Goal: Transaction & Acquisition: Book appointment/travel/reservation

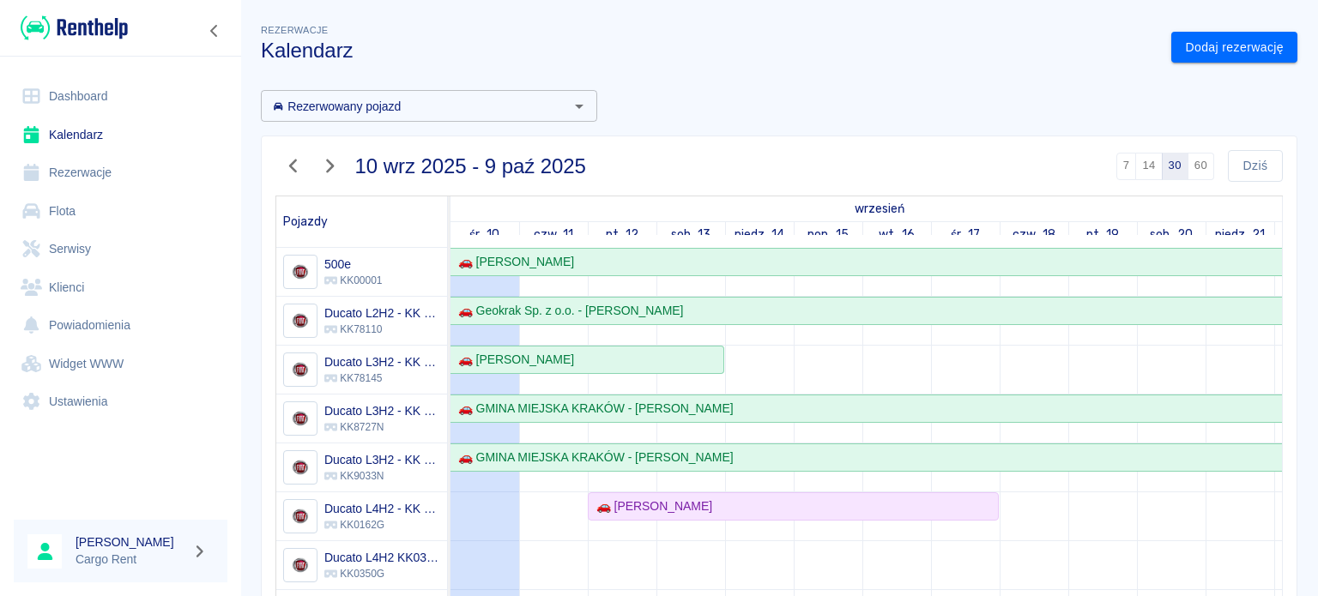
click at [120, 27] on img at bounding box center [74, 28] width 107 height 28
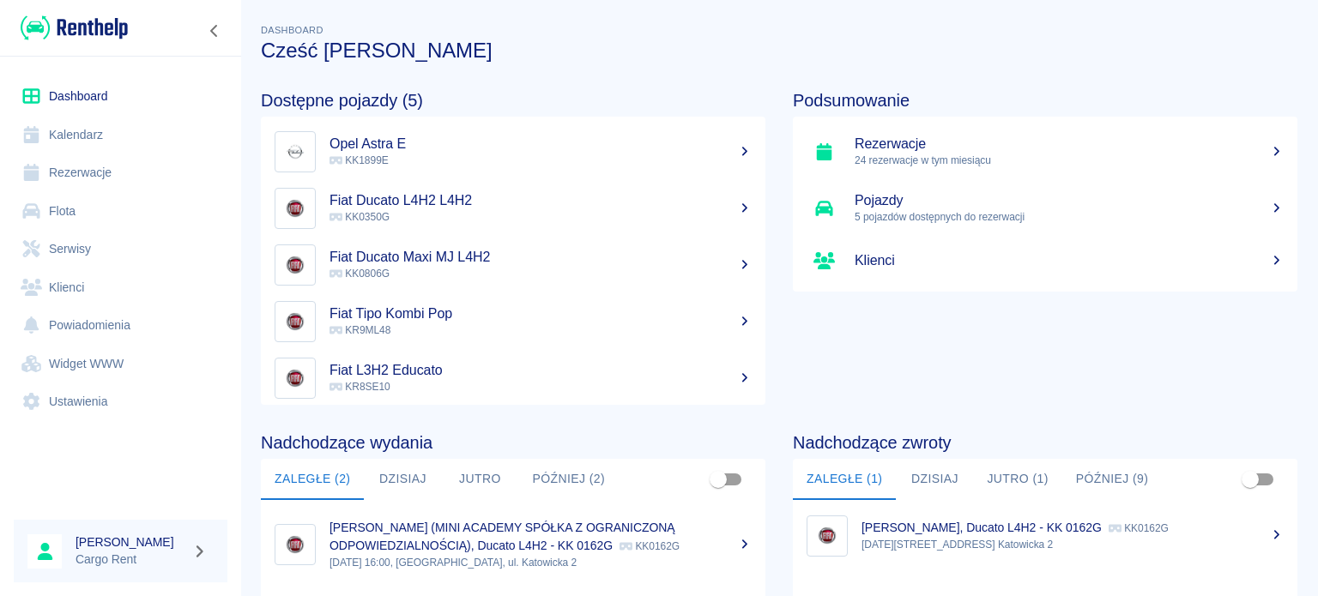
click at [109, 44] on div at bounding box center [120, 28] width 241 height 56
click at [112, 29] on img at bounding box center [74, 28] width 107 height 28
click at [97, 141] on link "Kalendarz" at bounding box center [121, 135] width 214 height 39
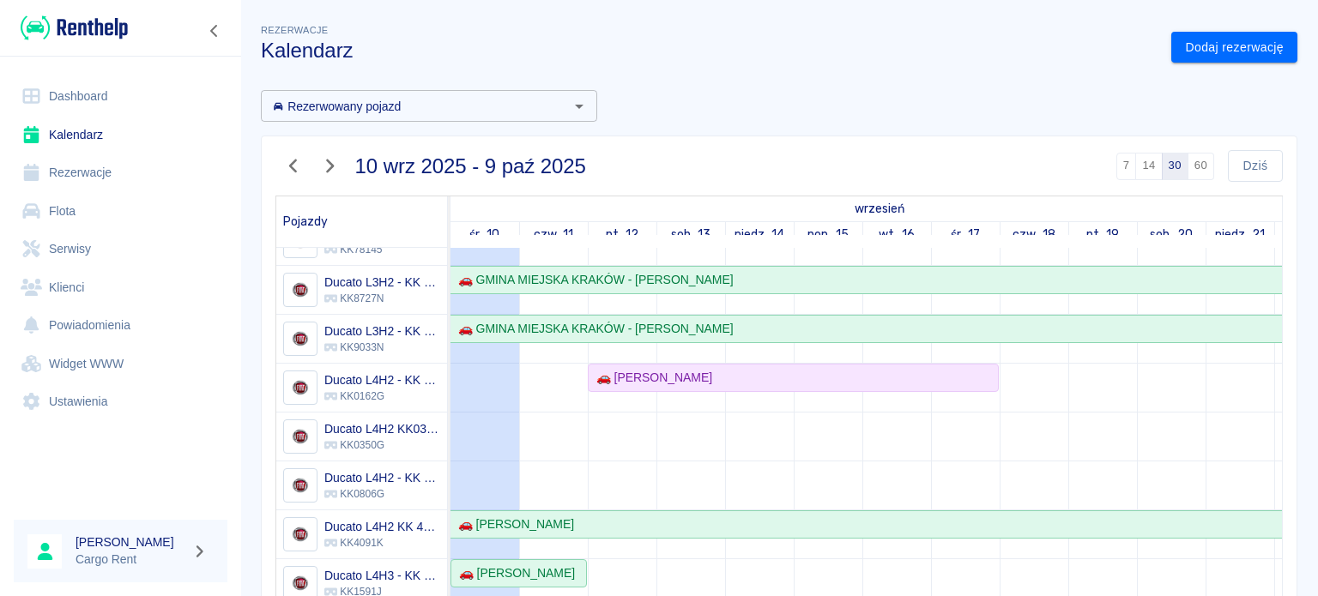
scroll to position [134, 0]
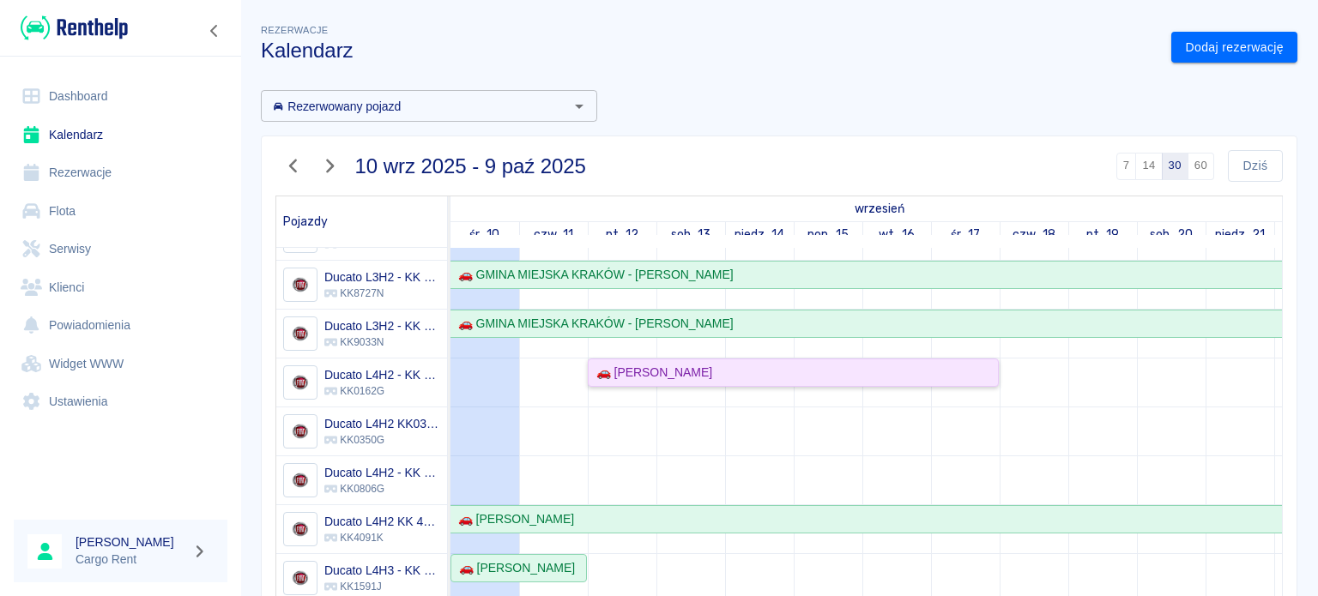
click at [738, 372] on div "🚗 [PERSON_NAME]" at bounding box center [793, 373] width 408 height 18
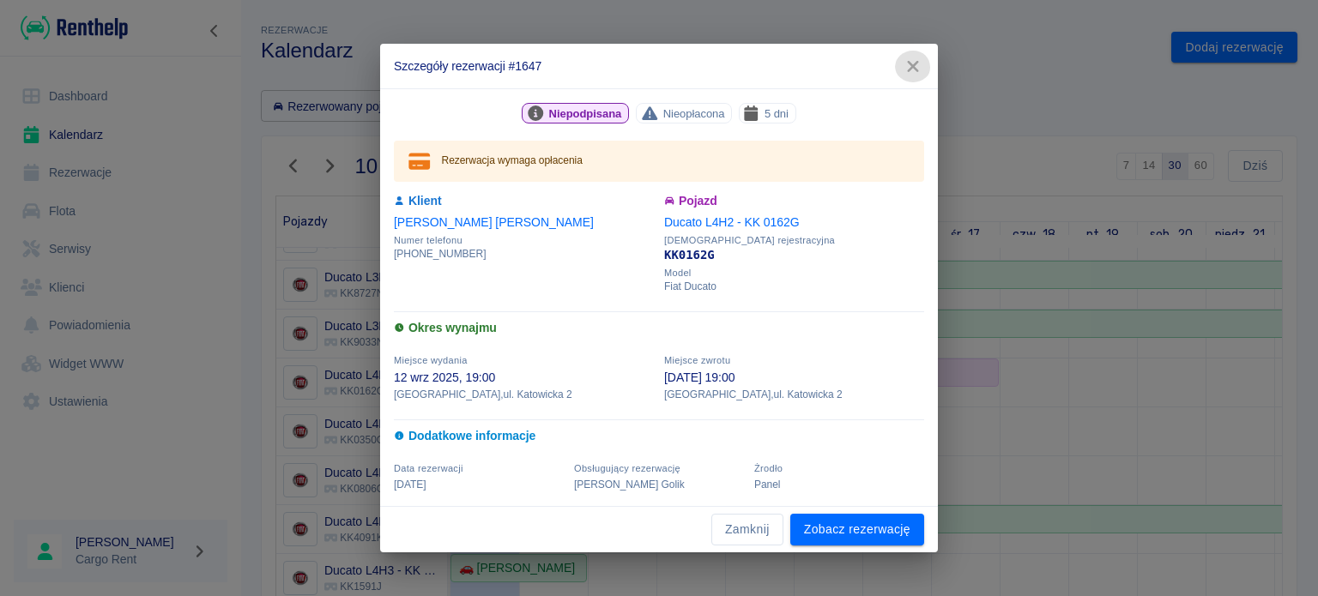
click at [909, 67] on icon "button" at bounding box center [913, 66] width 22 height 18
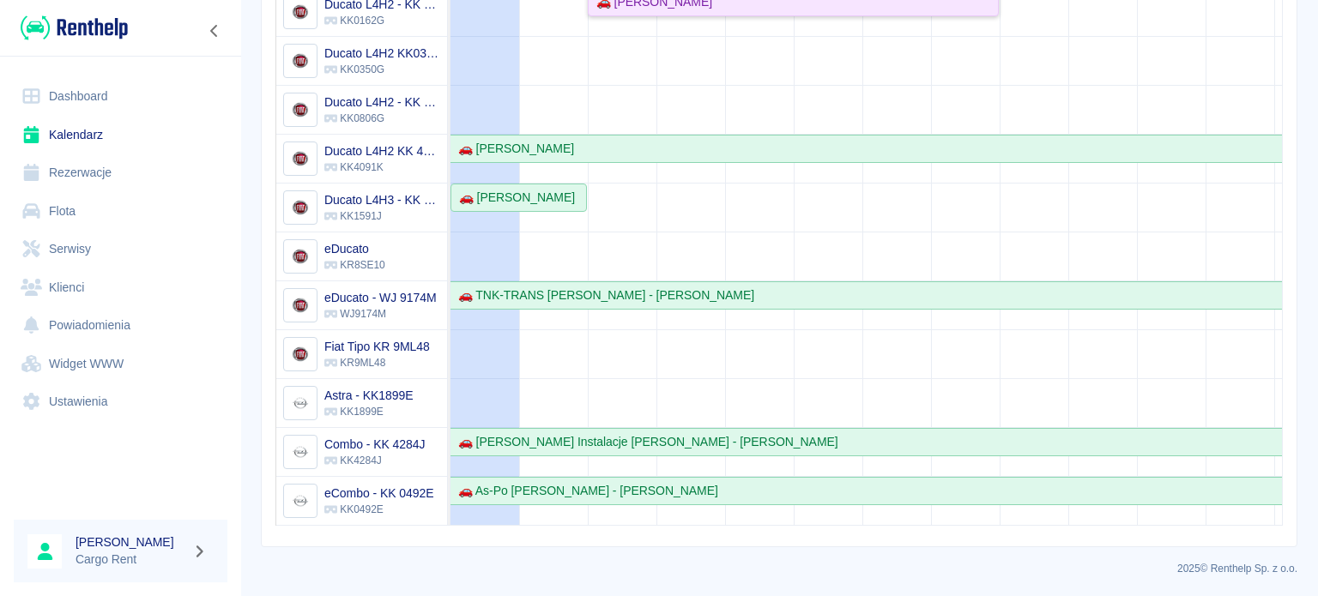
scroll to position [0, 0]
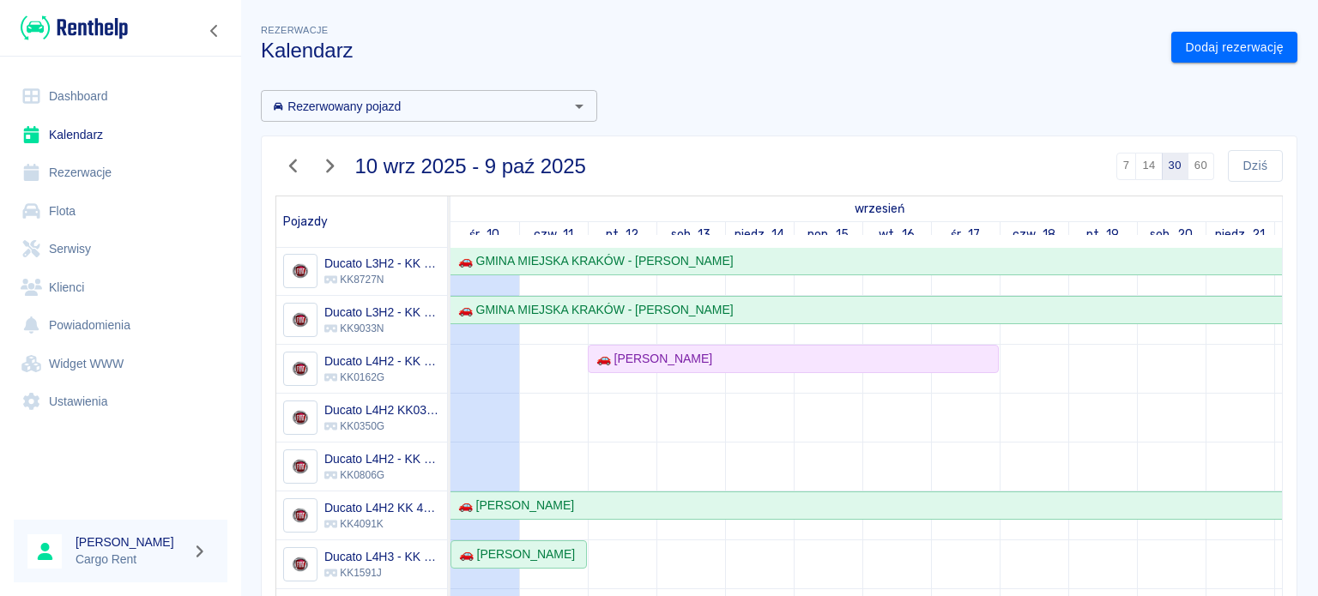
click at [81, 38] on img at bounding box center [74, 28] width 107 height 28
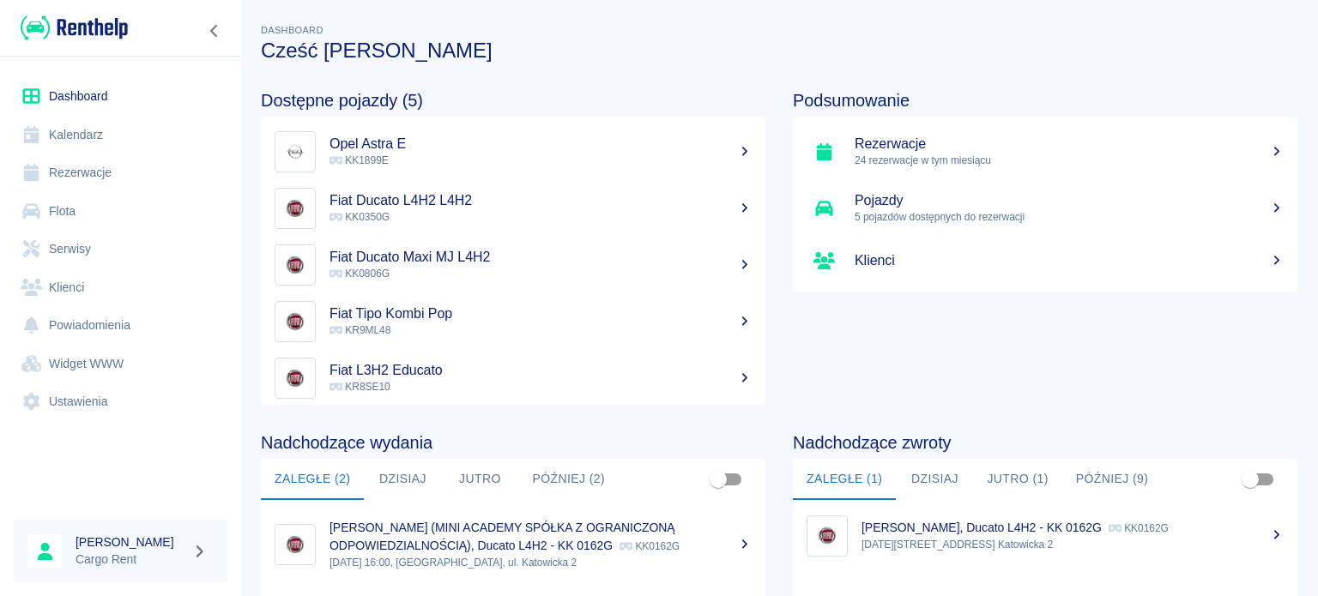
click at [59, 133] on link "Kalendarz" at bounding box center [121, 135] width 214 height 39
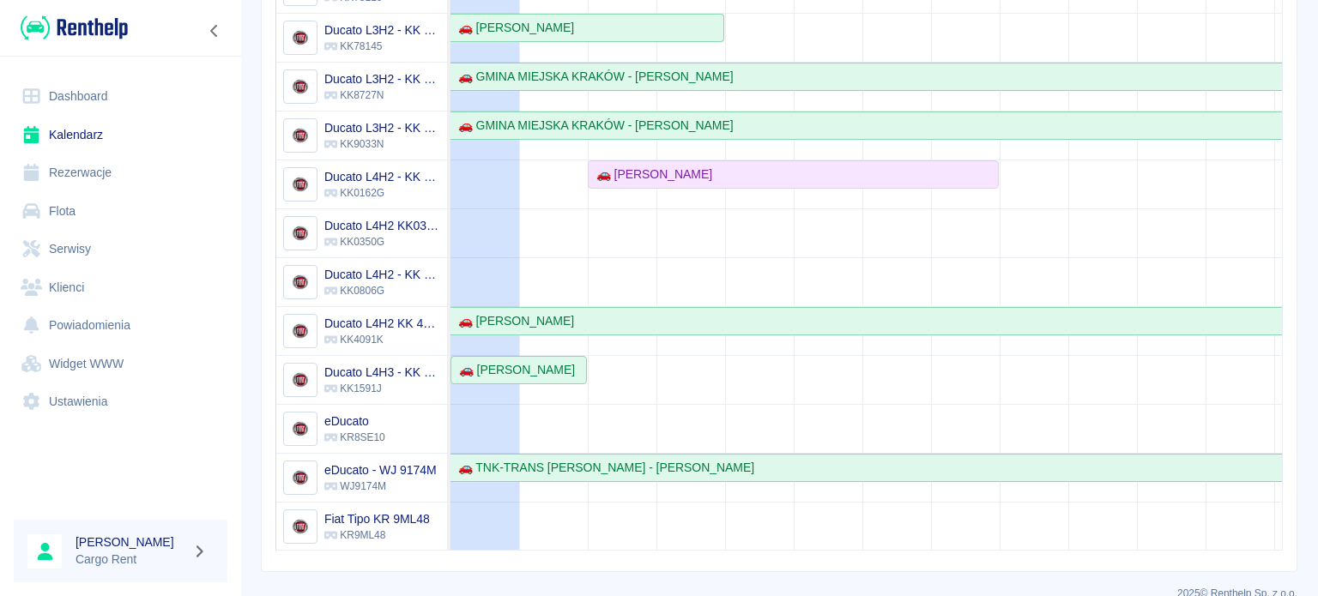
click at [272, 362] on div "[DATE] - [DATE] 7 14 30 60 [DATE] Pojazdy wrzesień październik śr., 10 czw., 11…" at bounding box center [779, 187] width 1035 height 767
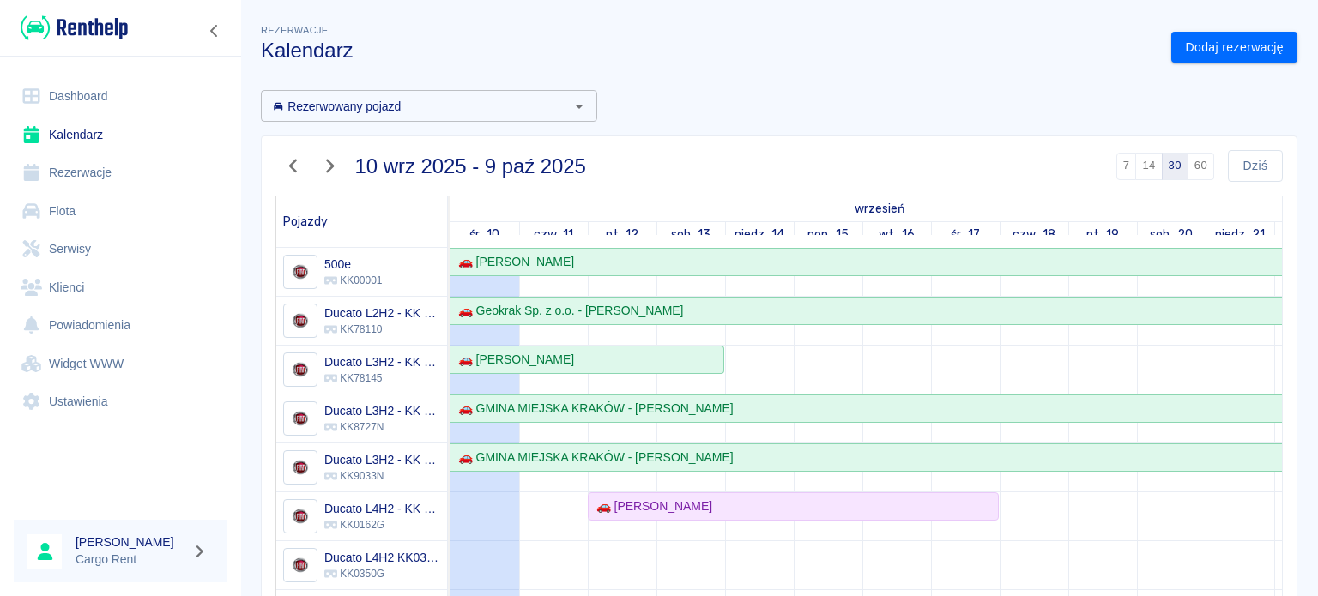
click at [108, 27] on img at bounding box center [74, 28] width 107 height 28
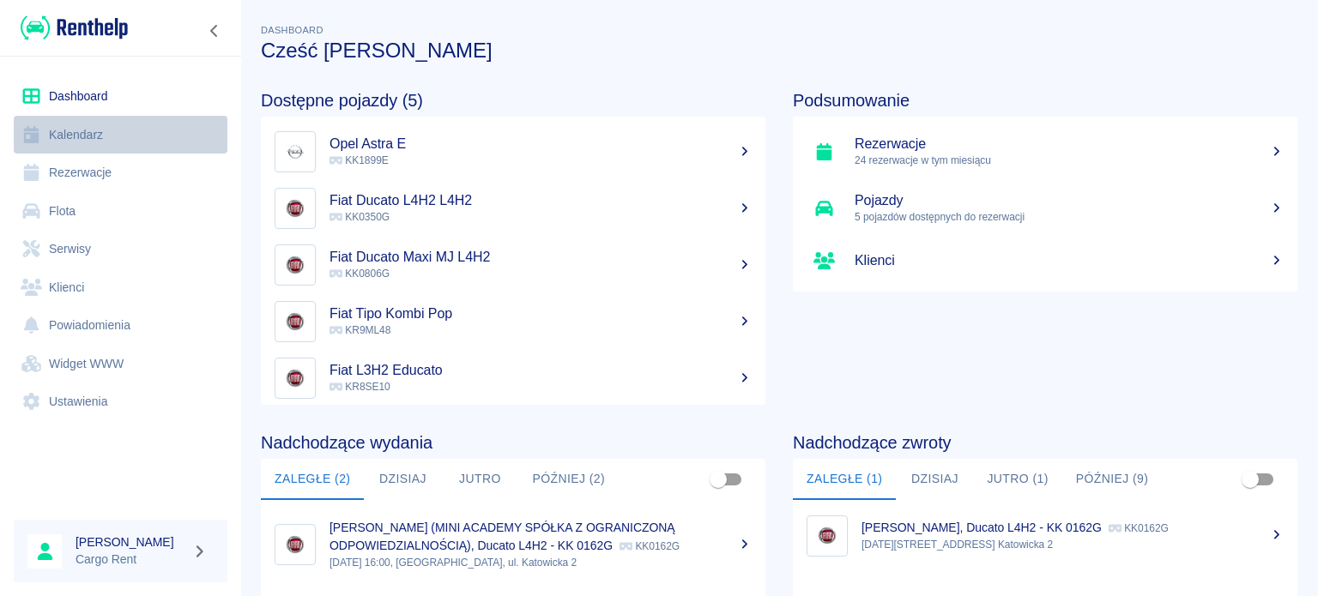
click at [115, 124] on link "Kalendarz" at bounding box center [121, 135] width 214 height 39
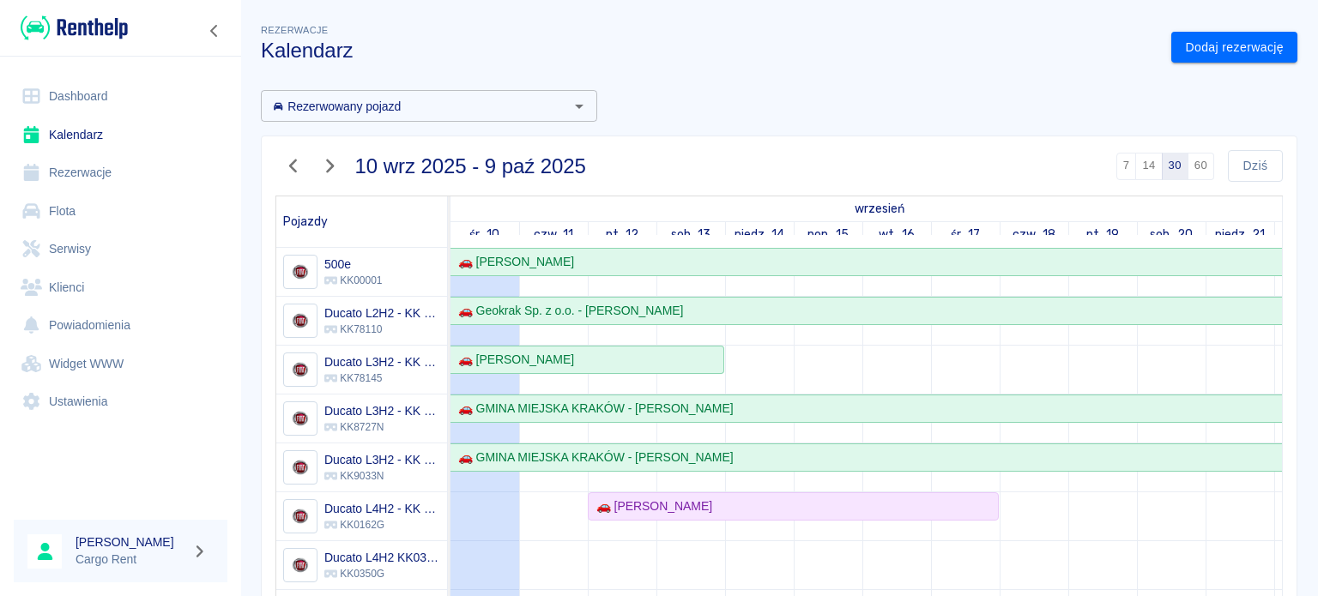
click at [45, 41] on img at bounding box center [74, 28] width 107 height 28
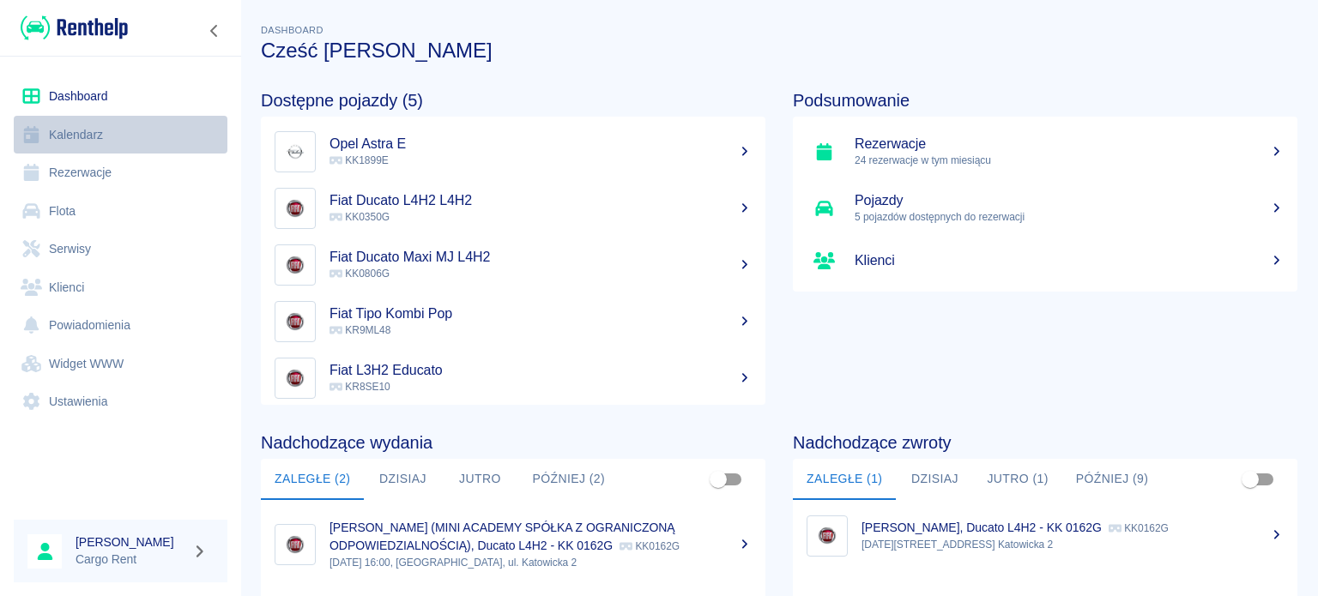
click at [131, 124] on link "Kalendarz" at bounding box center [121, 135] width 214 height 39
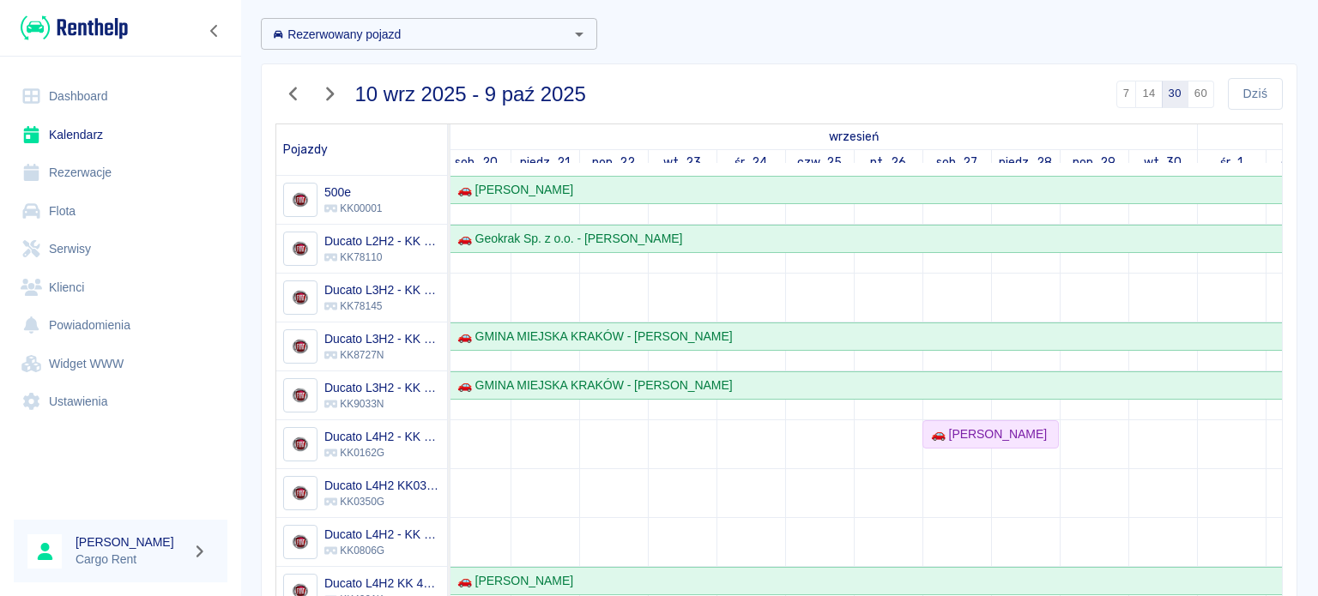
scroll to position [36, 0]
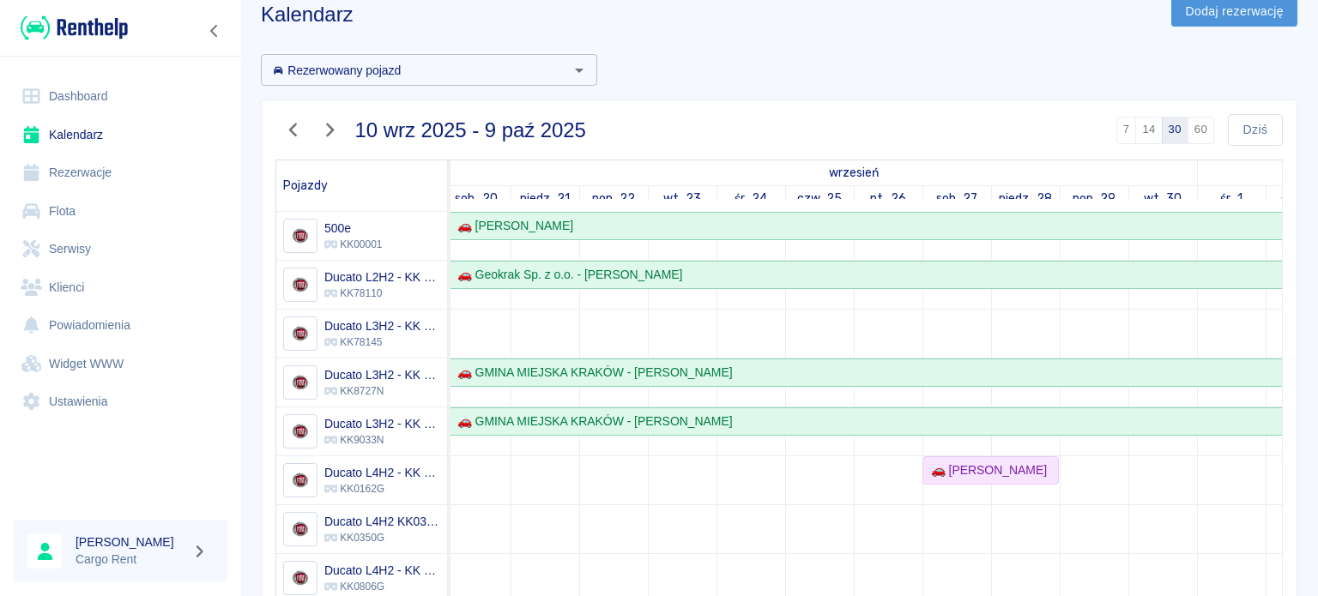
click at [1214, 23] on link "Dodaj rezerwację" at bounding box center [1234, 12] width 126 height 32
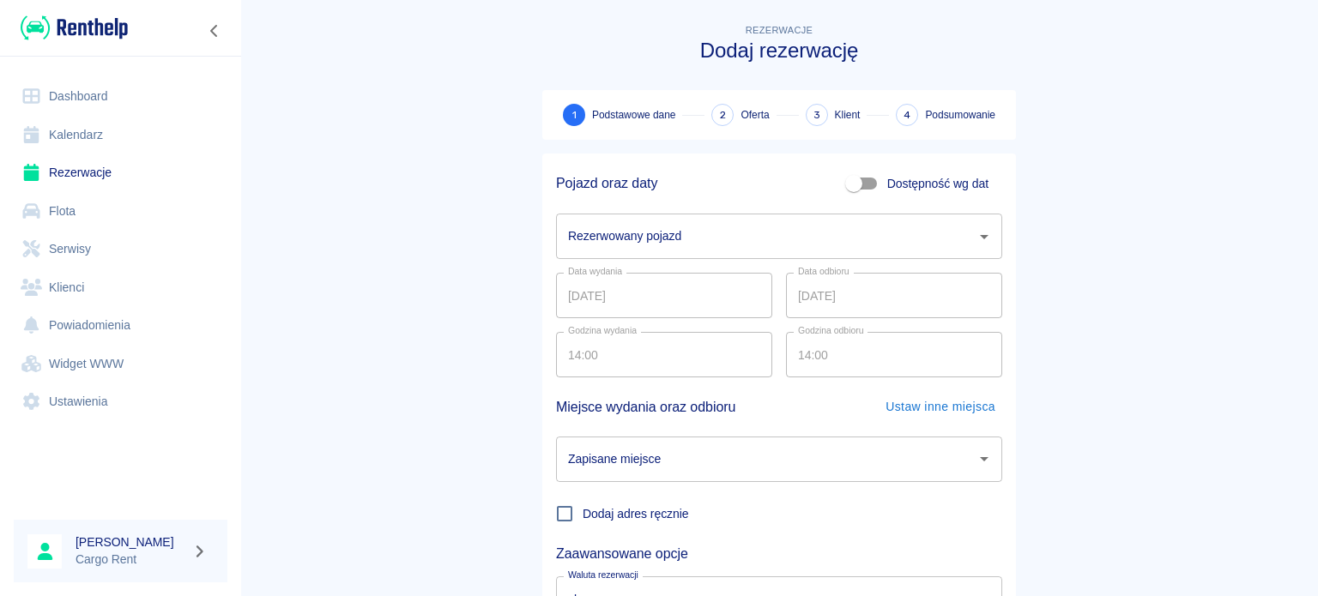
click at [693, 257] on div "Rezerwowany pojazd" at bounding box center [779, 236] width 446 height 45
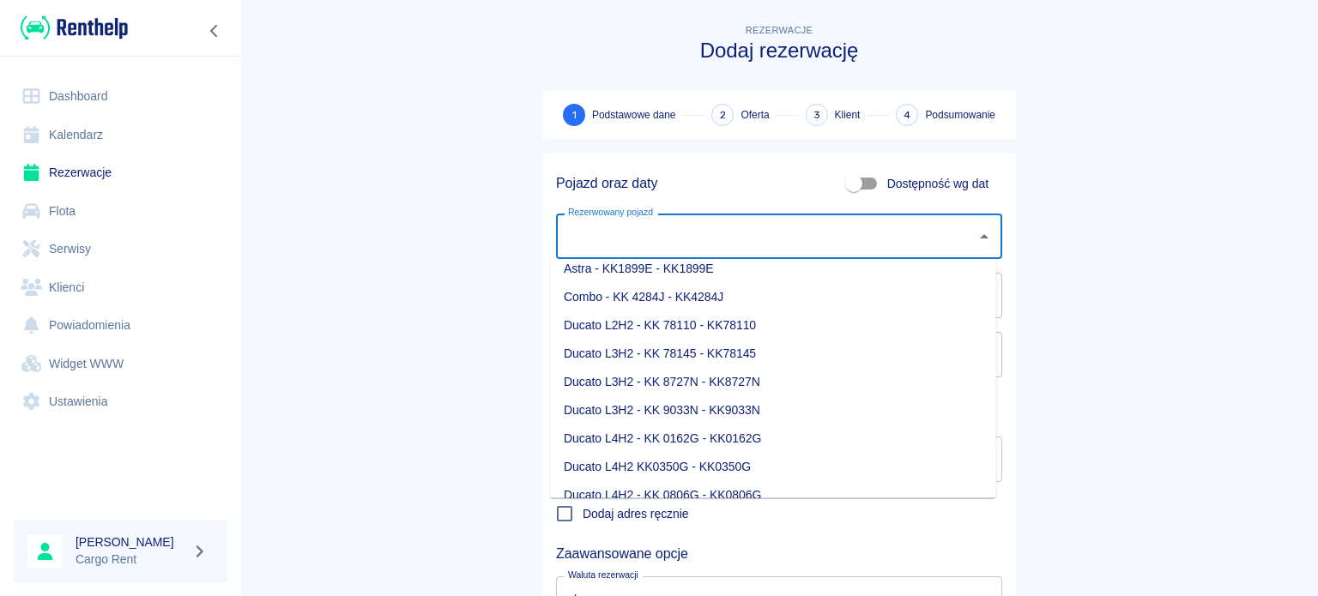
scroll to position [82, 0]
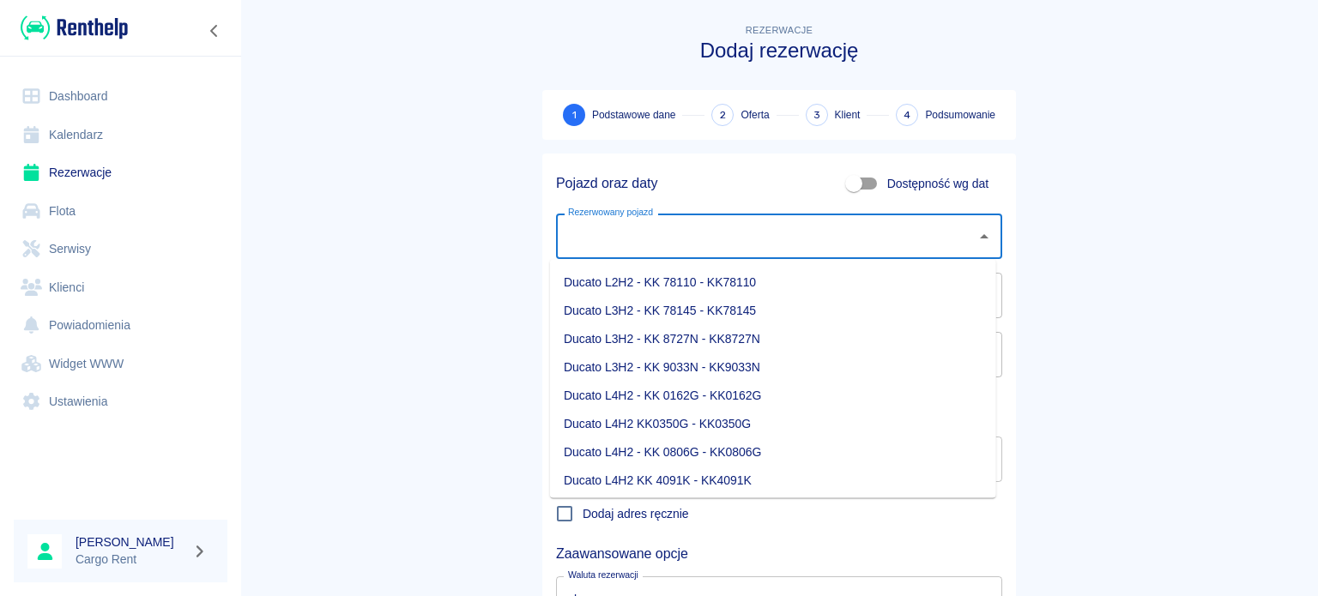
click at [696, 397] on li "Ducato L4H2 - KK 0162G - KK0162G" at bounding box center [773, 396] width 446 height 28
type input "Ducato L4H2 - KK 0162G - KK0162G"
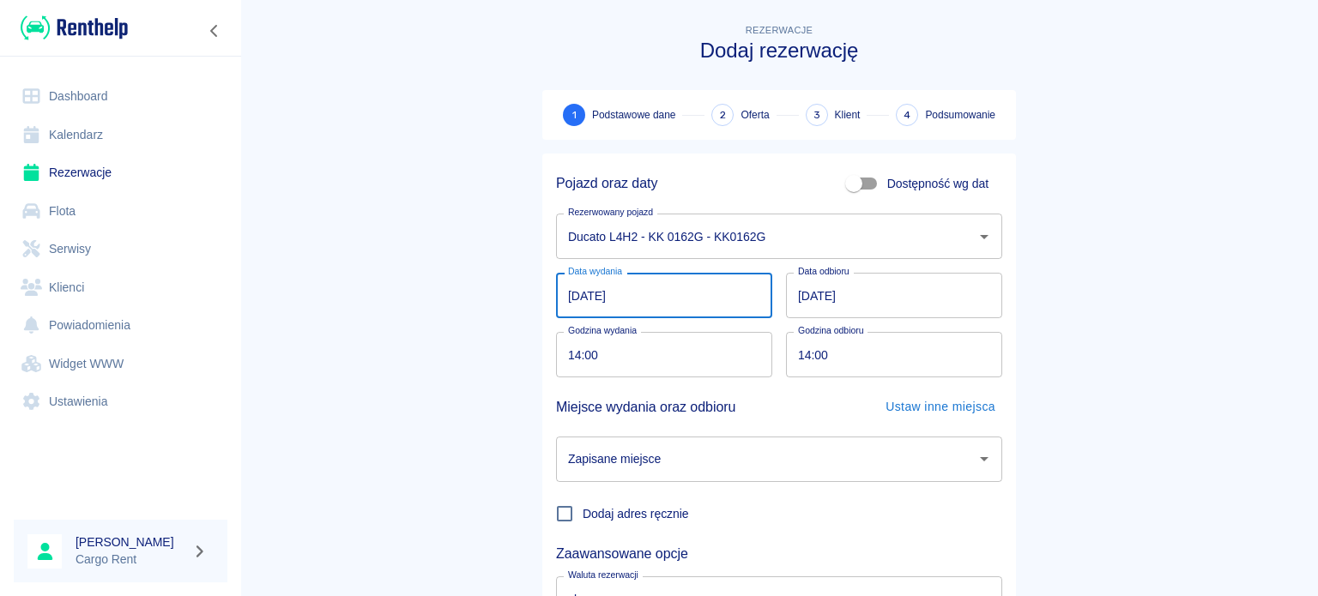
click at [563, 295] on input "[DATE]" at bounding box center [664, 295] width 216 height 45
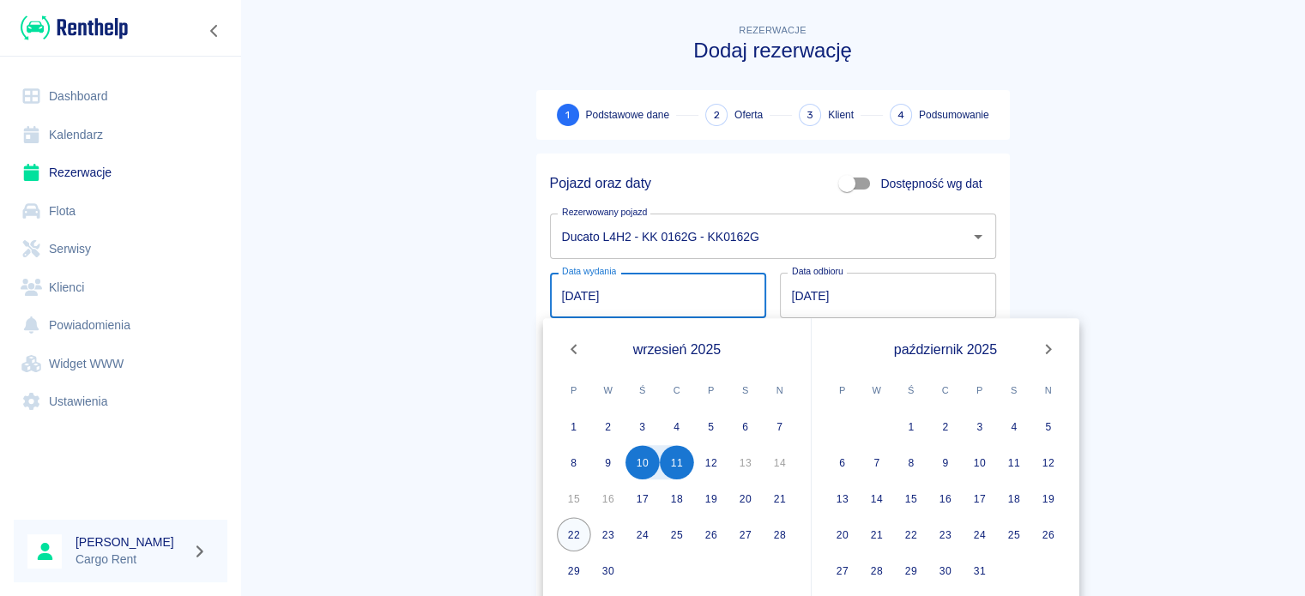
click at [577, 532] on button "22" at bounding box center [574, 534] width 34 height 34
type input "[DATE]"
type input "DD.MM.YYYY"
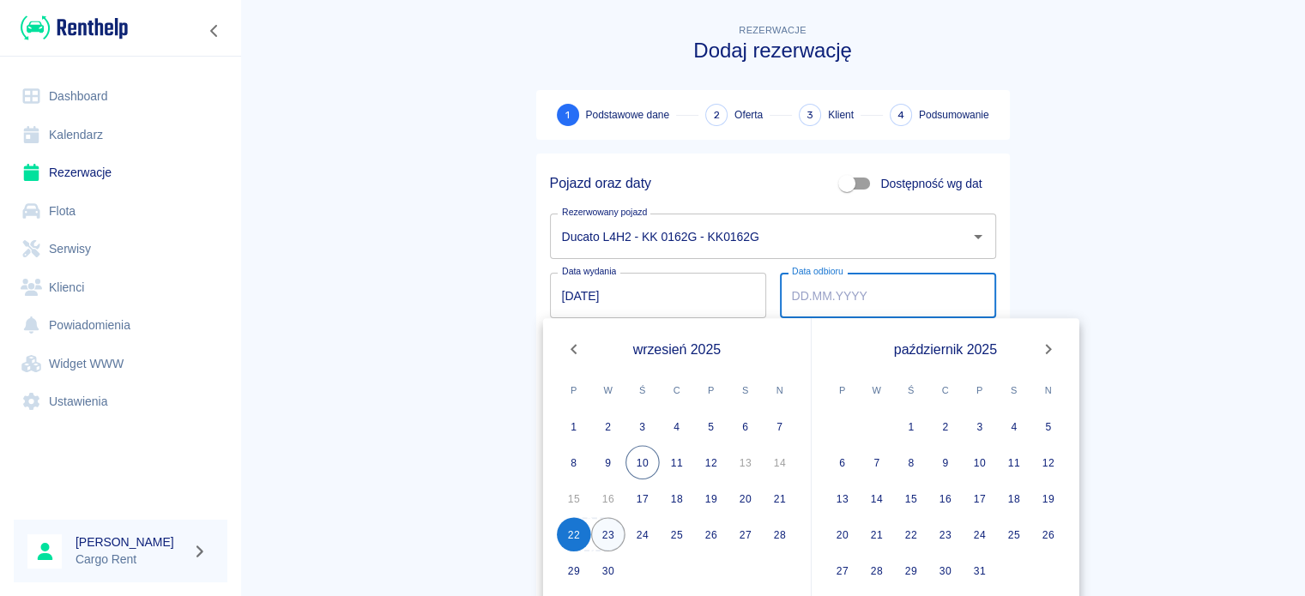
click at [607, 529] on button "23" at bounding box center [608, 534] width 34 height 34
type input "[DATE]"
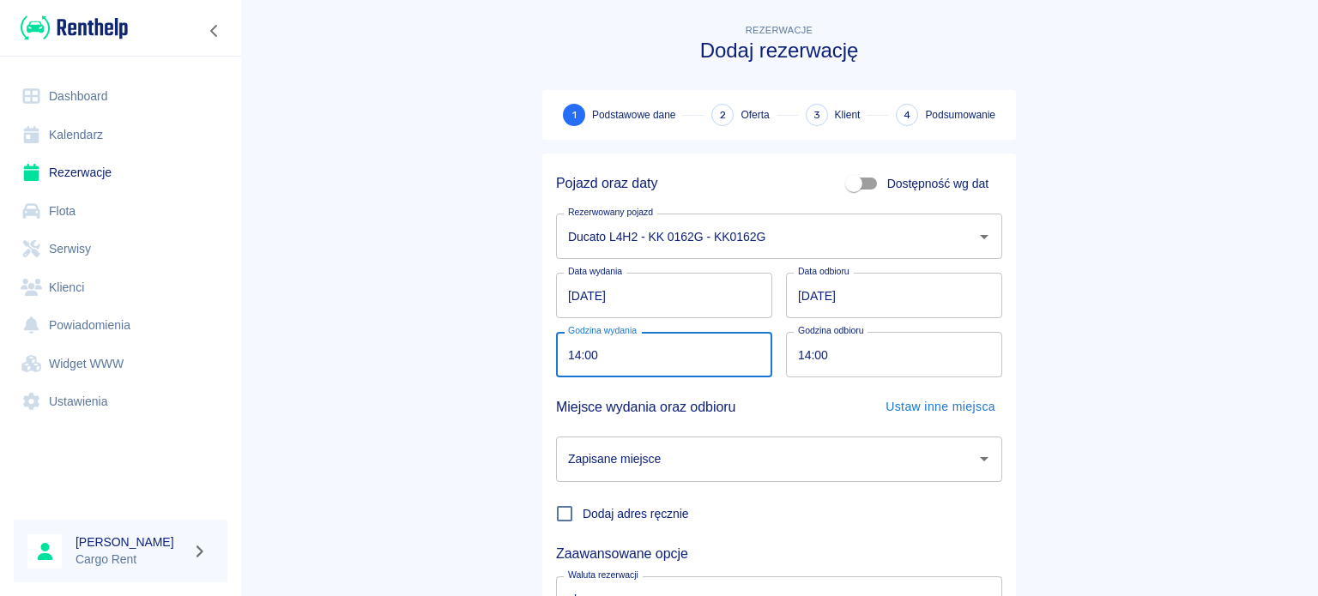
click at [558, 349] on input "14:00" at bounding box center [658, 354] width 204 height 45
type input "08:00"
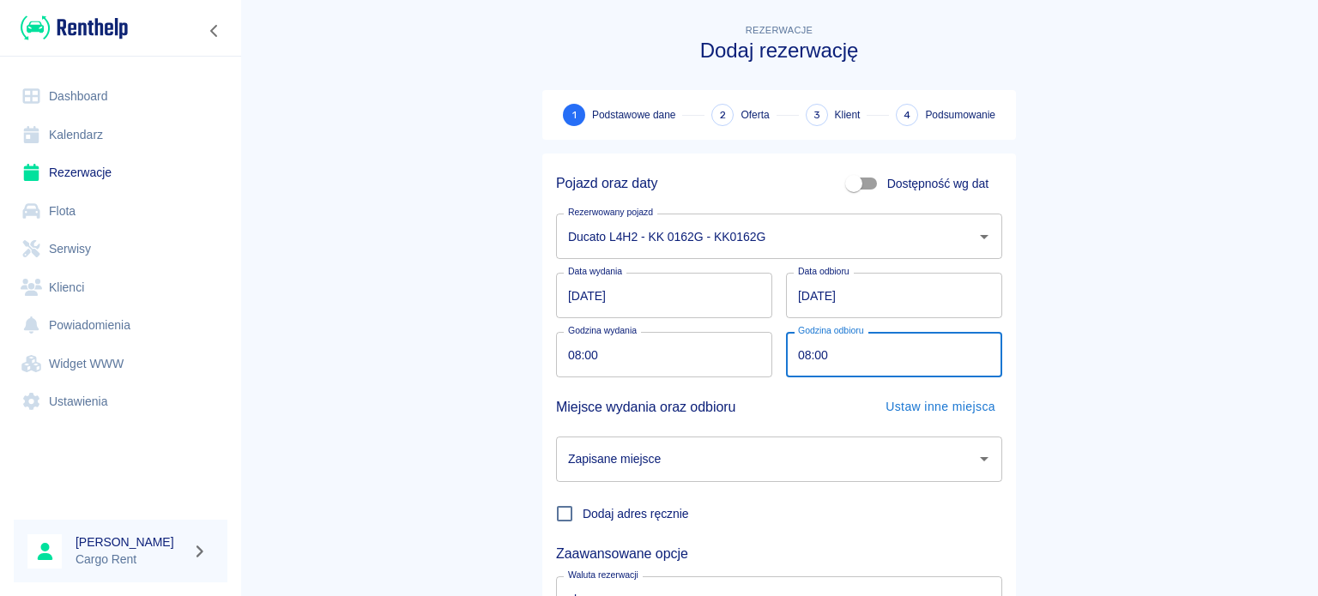
type input "08:00"
click at [395, 455] on main "Rezerwacje Dodaj rezerwację 1 Podstawowe dane 2 Oferta 3 Klient 4 Podsumowanie …" at bounding box center [779, 358] width 1078 height 674
click at [623, 456] on input "Zapisane miejsce" at bounding box center [766, 459] width 405 height 30
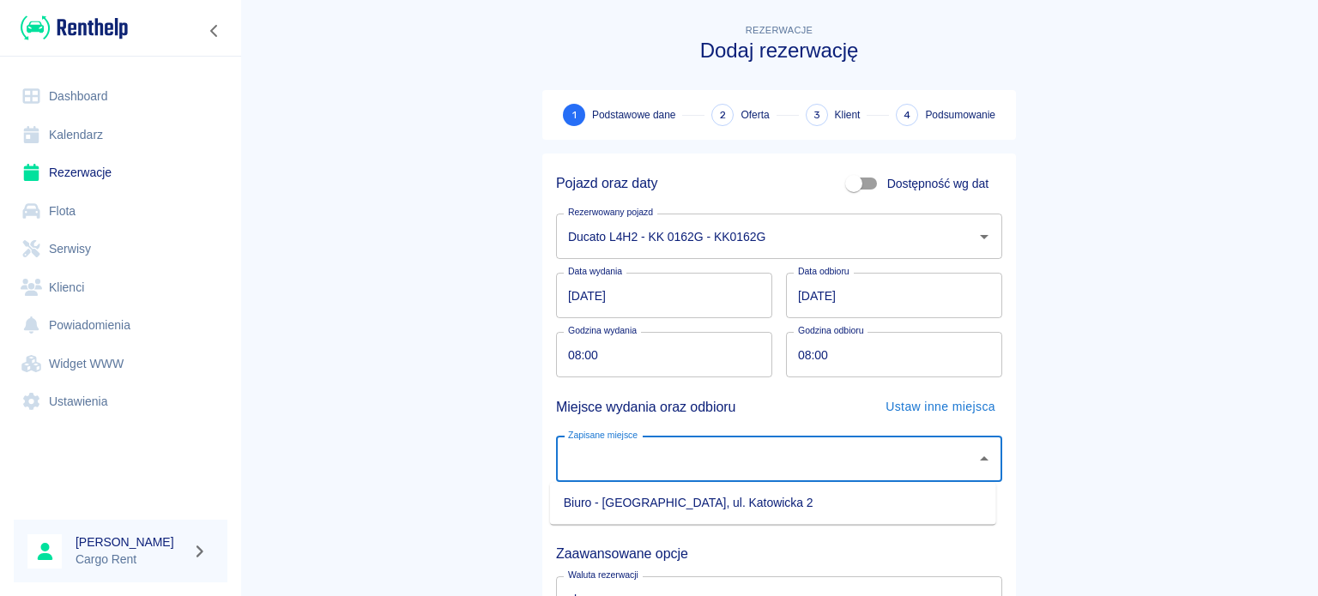
click at [628, 500] on li "Biuro - [GEOGRAPHIC_DATA], ul. Katowicka 2" at bounding box center [773, 503] width 446 height 28
type input "Biuro - [GEOGRAPHIC_DATA], ul. Katowicka 2"
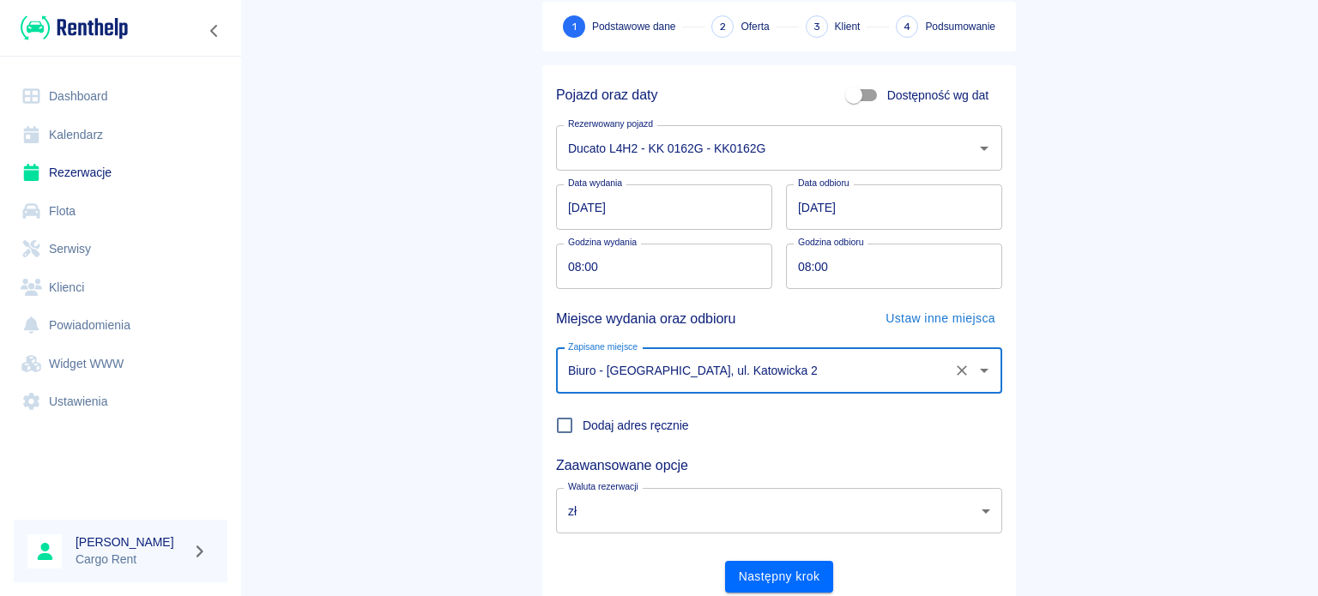
scroll to position [148, 0]
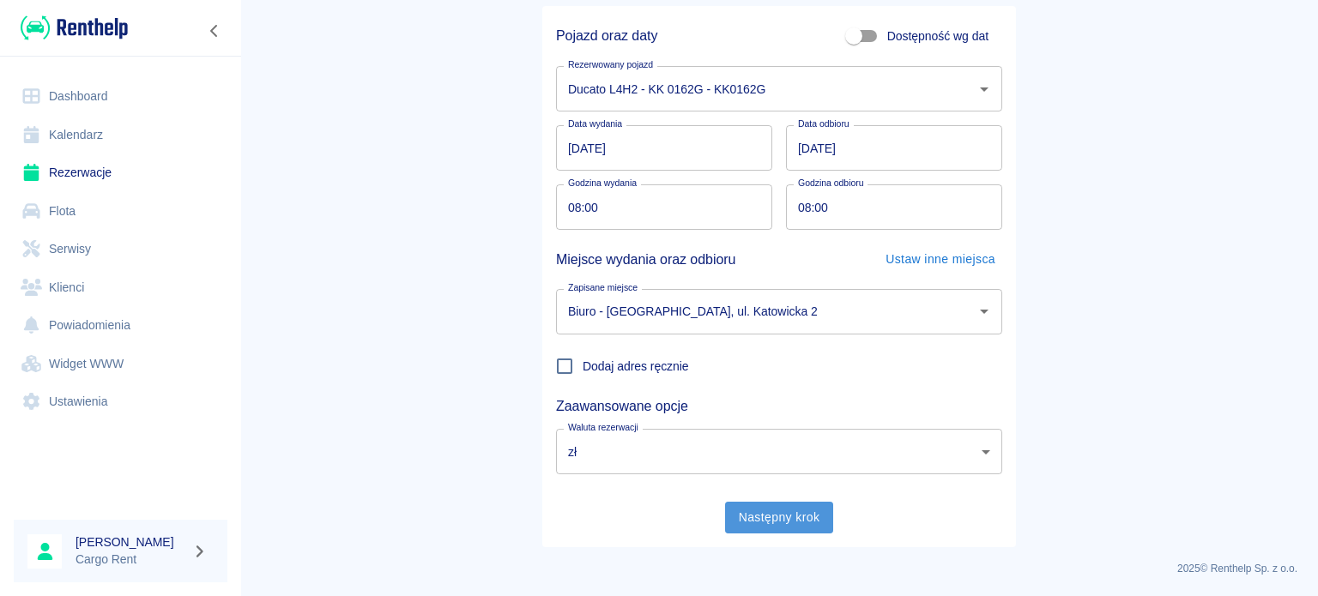
click at [758, 521] on button "Następny krok" at bounding box center [779, 518] width 109 height 32
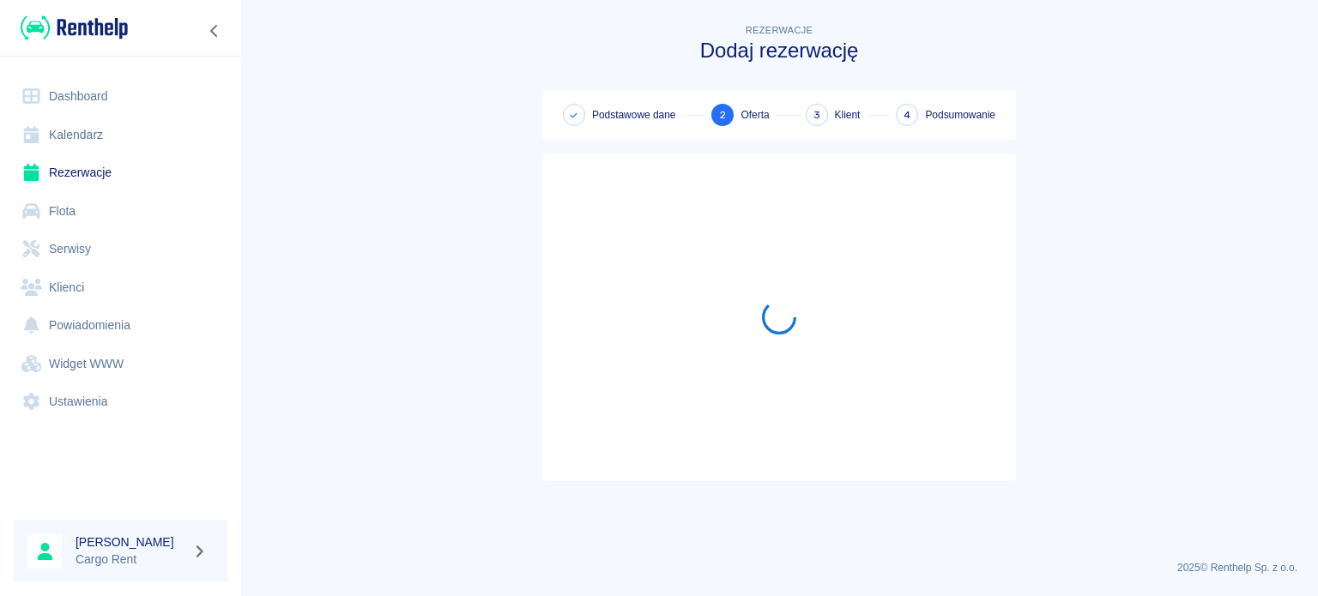
scroll to position [0, 0]
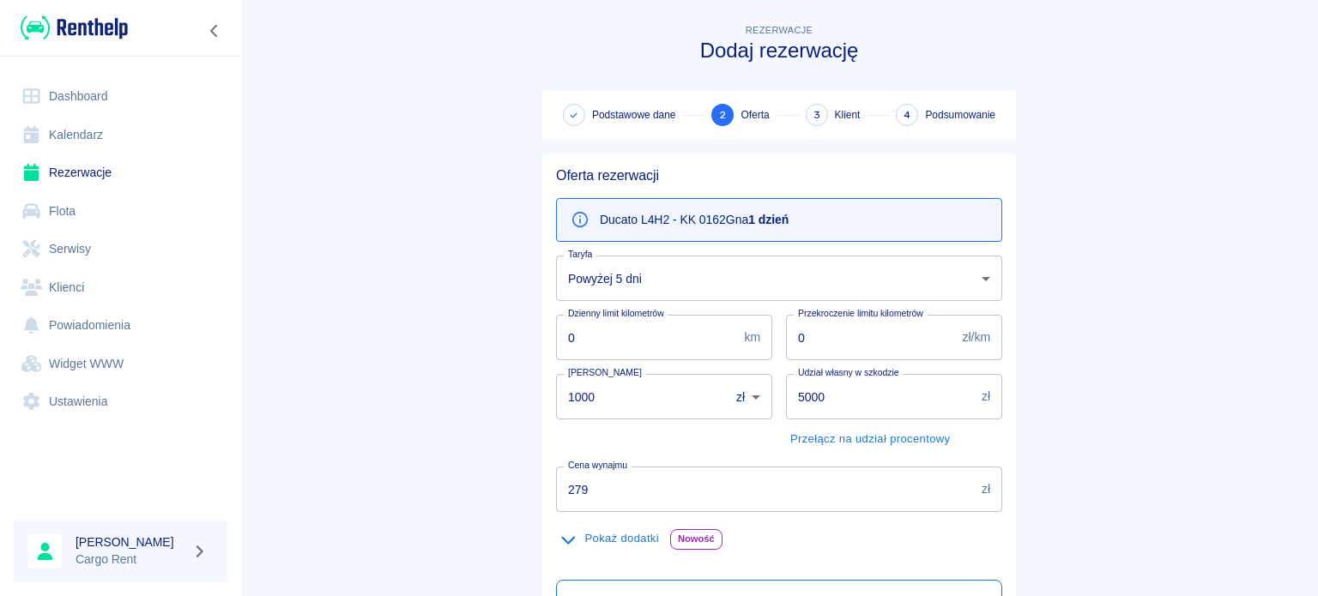
click at [672, 279] on body "Używamy plików Cookies, by zapewnić Ci najlepsze możliwe doświadczenie. Aby dow…" at bounding box center [659, 298] width 1318 height 596
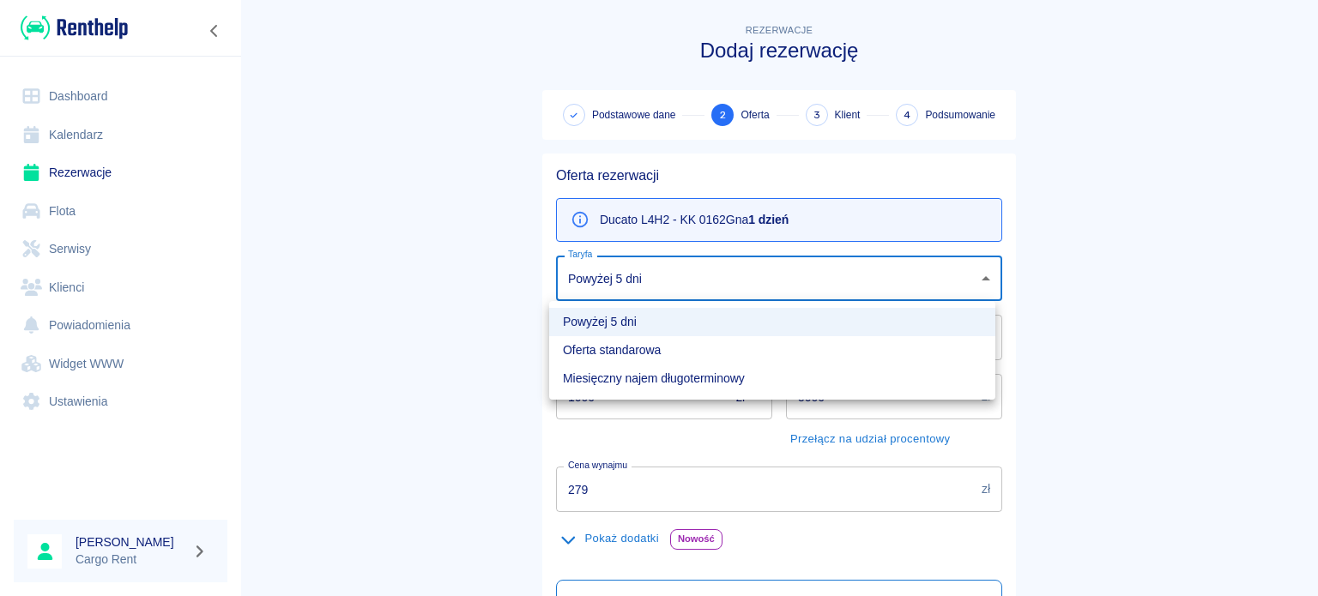
click at [639, 349] on li "Oferta standarowa" at bounding box center [772, 350] width 446 height 28
type input "9ca6d182-800d-499d-9d1e-8d3d0f6f90de"
type input "309"
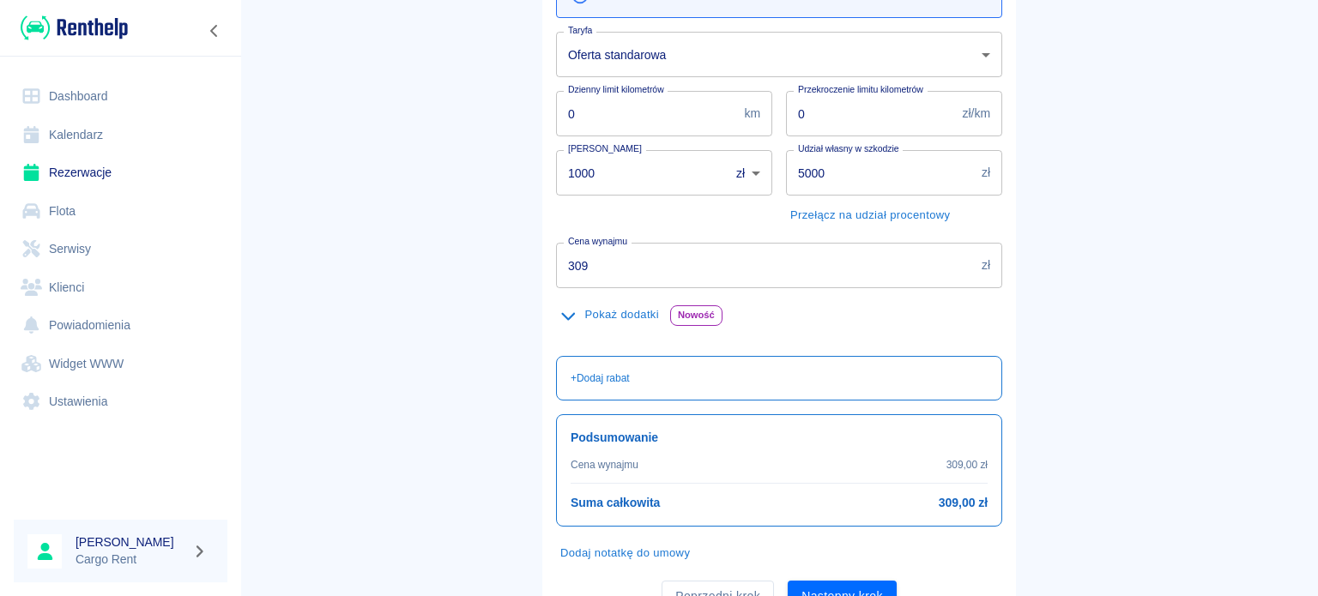
scroll to position [302, 0]
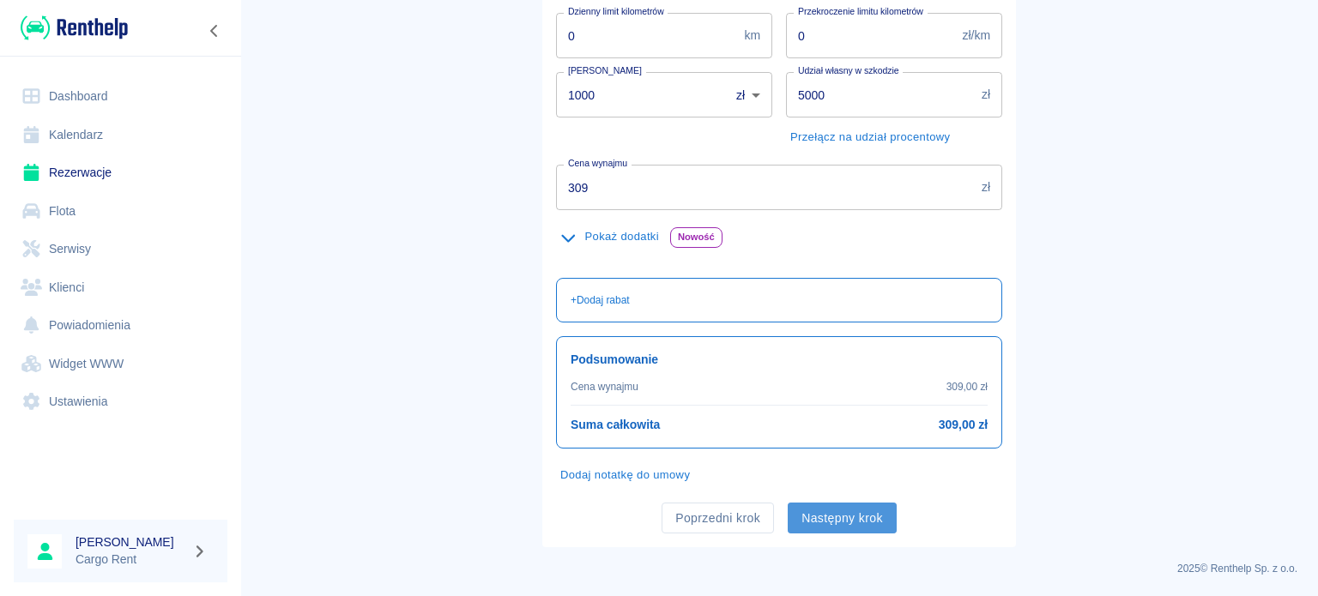
click at [853, 509] on button "Następny krok" at bounding box center [842, 519] width 109 height 32
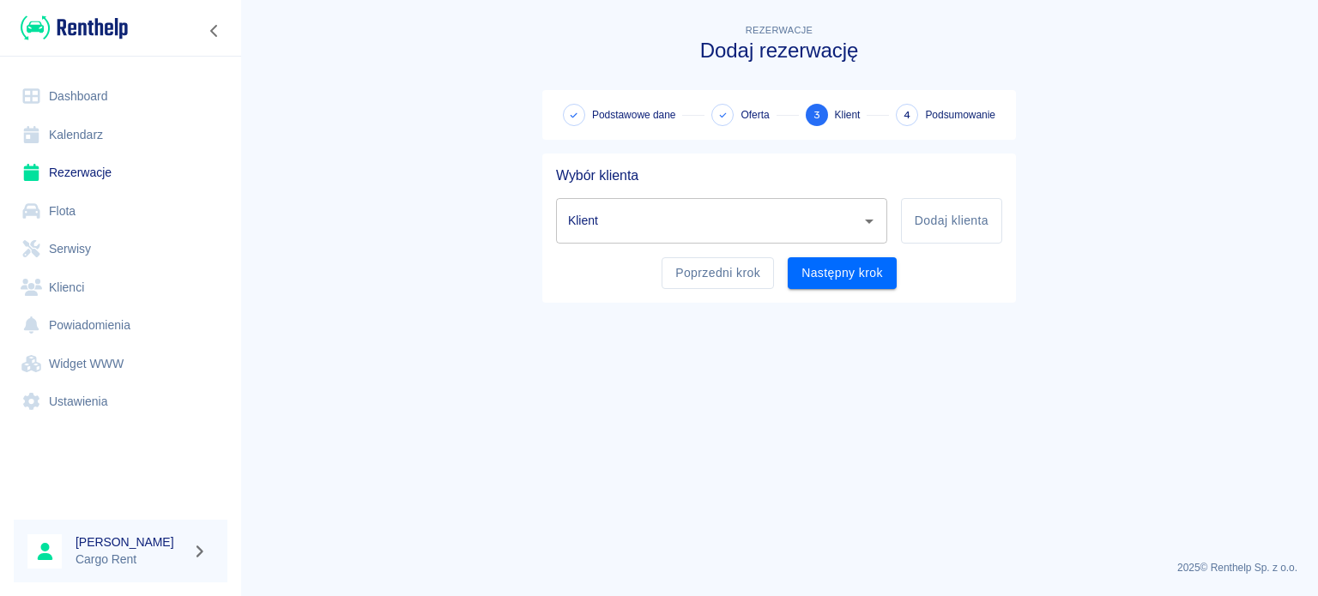
click at [673, 229] on input "Klient" at bounding box center [709, 221] width 290 height 30
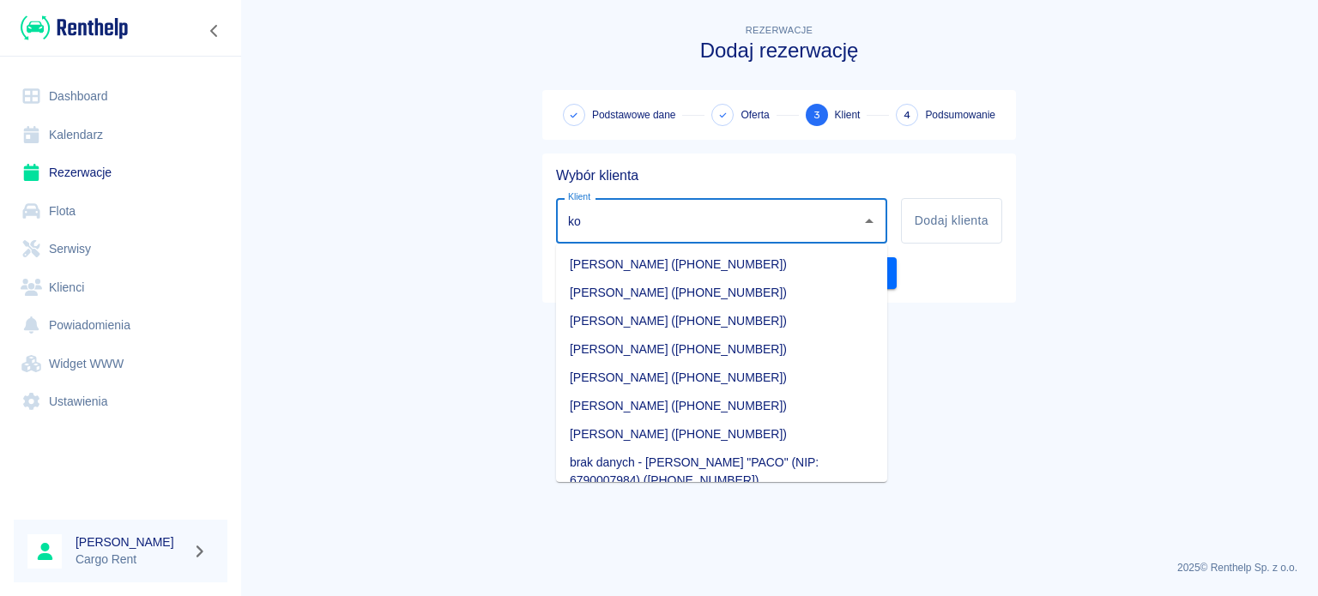
type input "k"
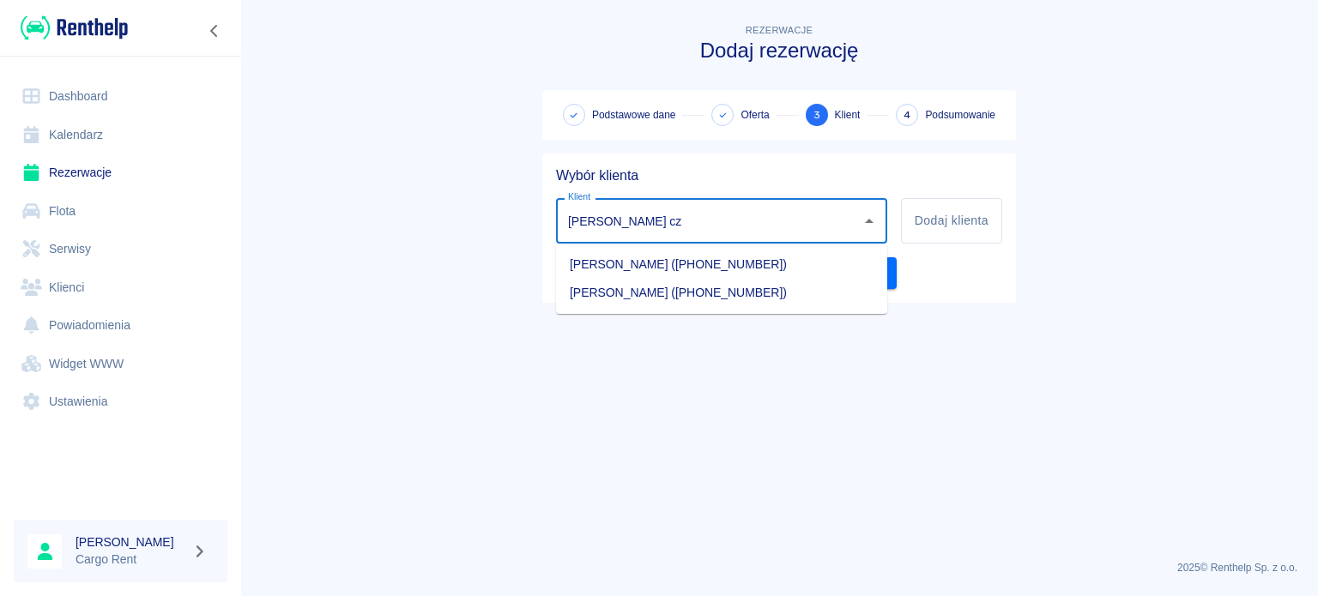
click at [662, 267] on li "[PERSON_NAME] ([PHONE_NUMBER])" at bounding box center [721, 265] width 331 height 28
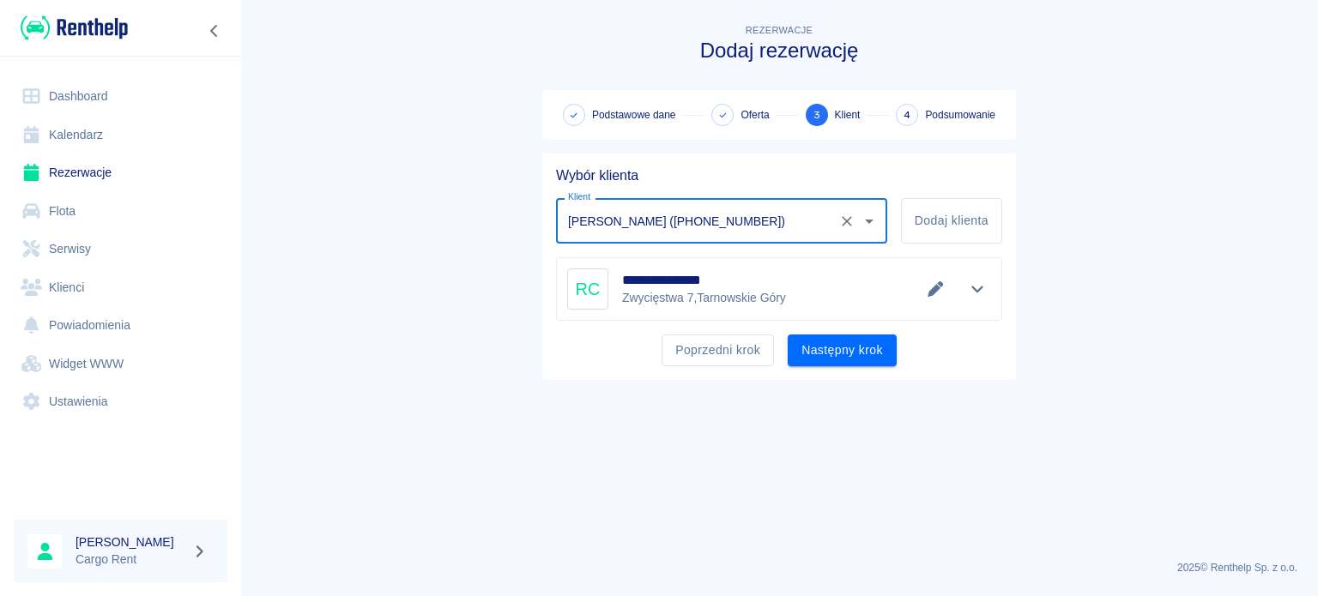
type input "[PERSON_NAME] ([PHONE_NUMBER])"
click at [850, 344] on button "Następny krok" at bounding box center [842, 351] width 109 height 32
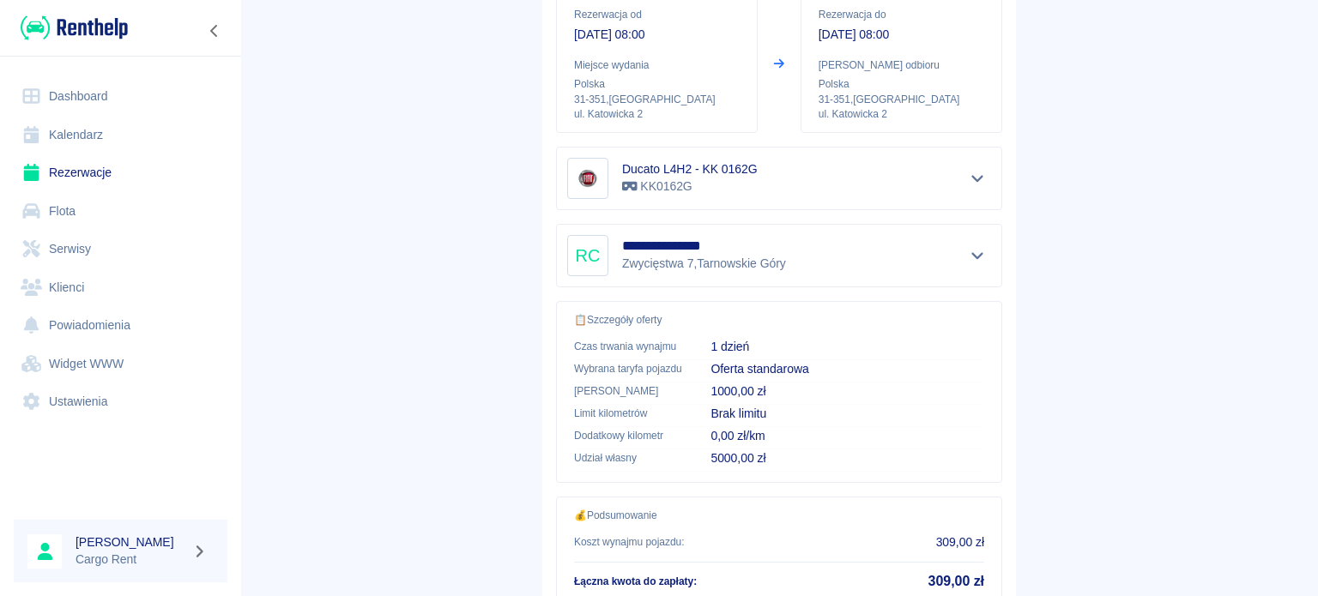
scroll to position [326, 0]
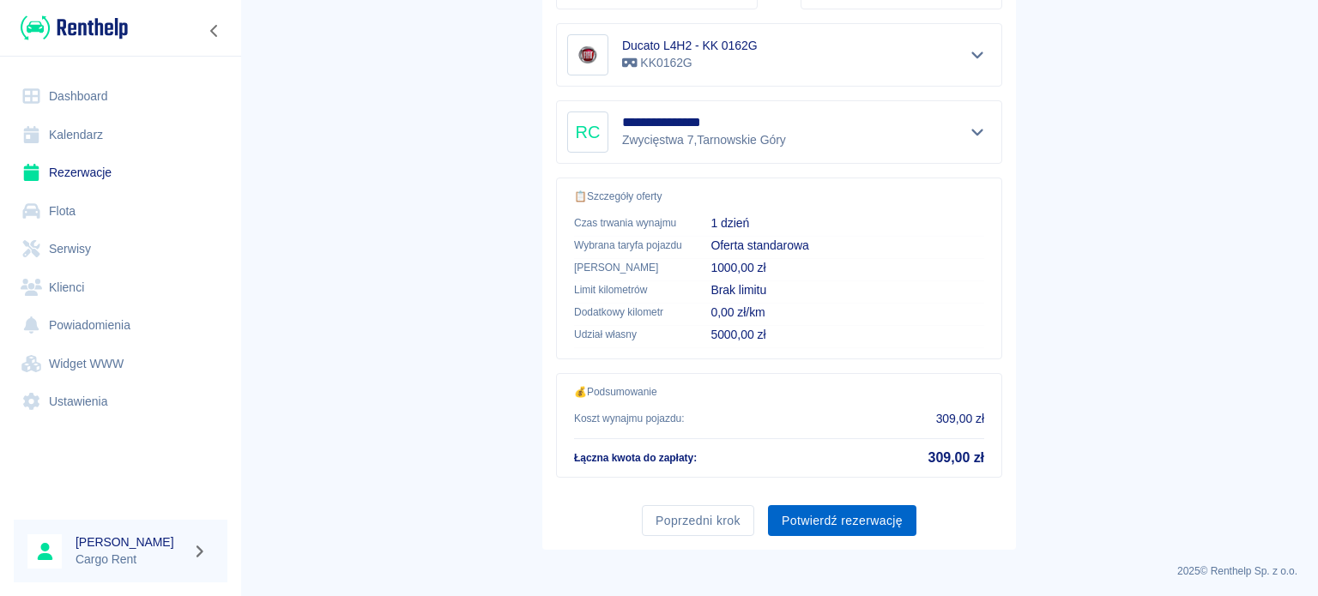
click at [853, 513] on button "Potwierdź rezerwację" at bounding box center [842, 521] width 148 height 32
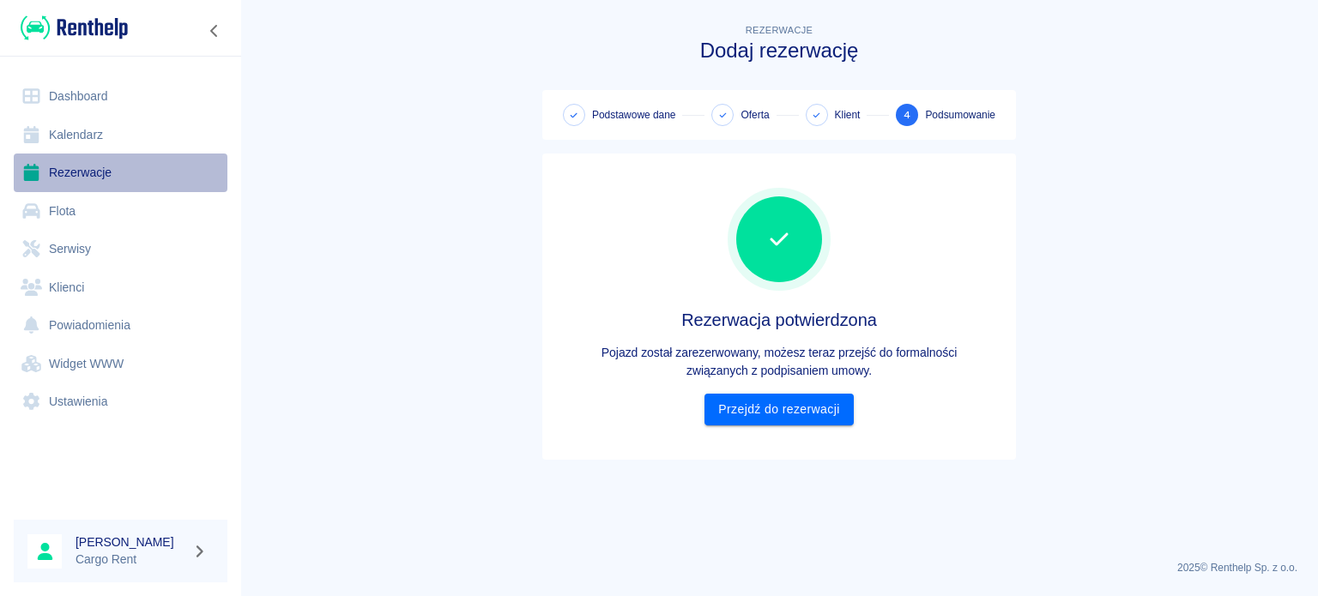
click at [77, 168] on link "Rezerwacje" at bounding box center [121, 173] width 214 height 39
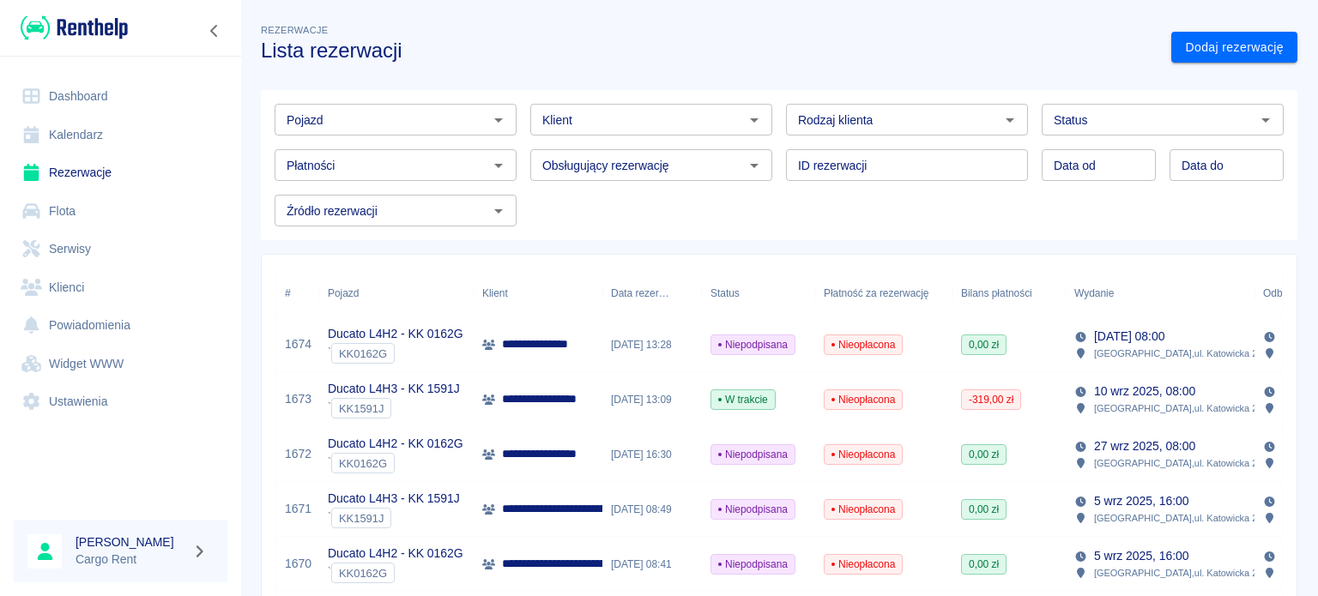
click at [93, 140] on link "Kalendarz" at bounding box center [121, 135] width 214 height 39
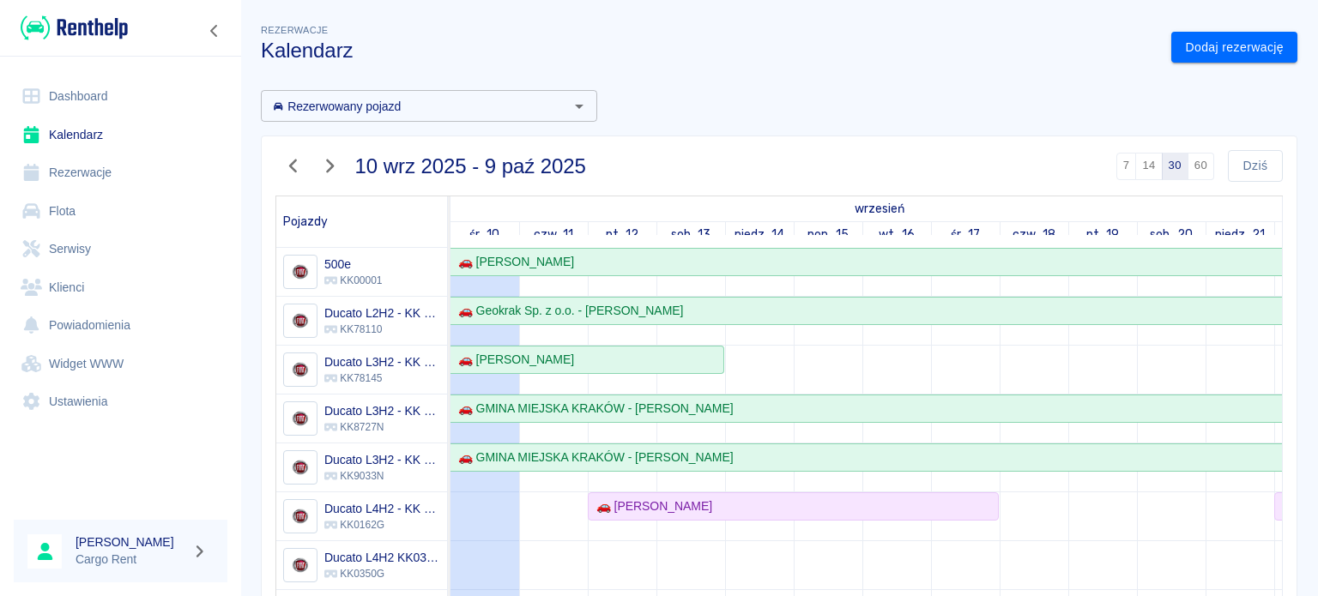
click at [1151, 64] on div "Rezerwacje Kalendarz Dodaj rezerwację Rezerwowany pojazd Rezerwowany pojazd [DA…" at bounding box center [779, 455] width 1078 height 897
click at [1194, 43] on link "Dodaj rezerwację" at bounding box center [1234, 48] width 126 height 32
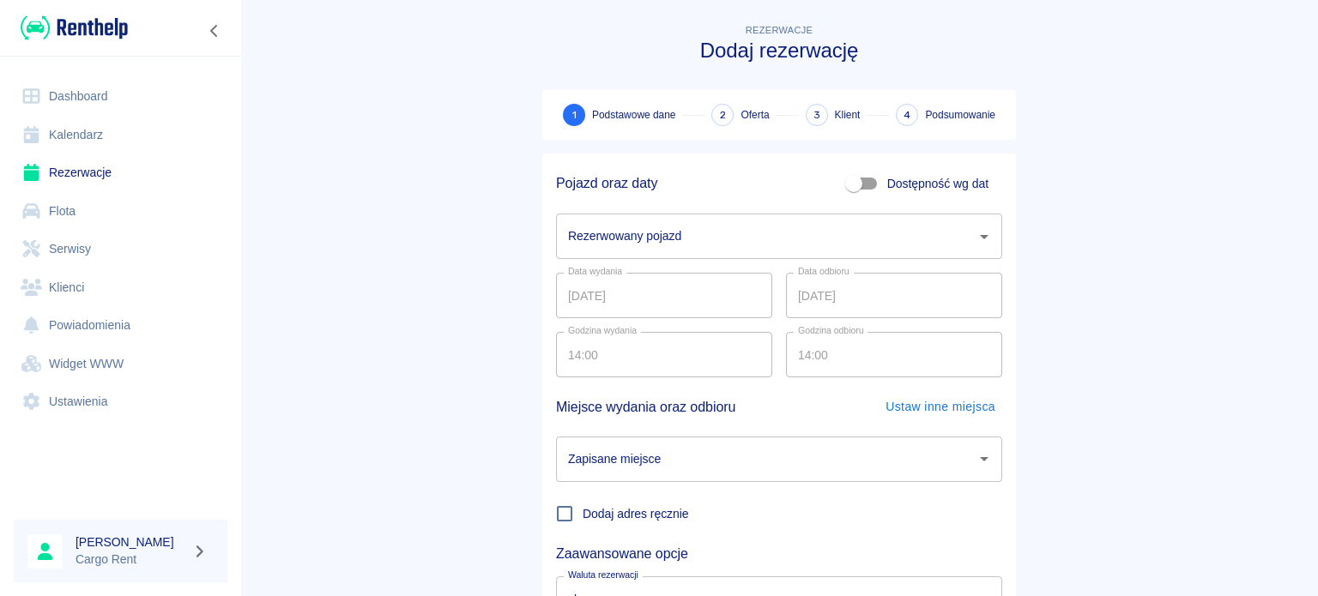
click at [724, 253] on div "Rezerwowany pojazd" at bounding box center [779, 236] width 446 height 45
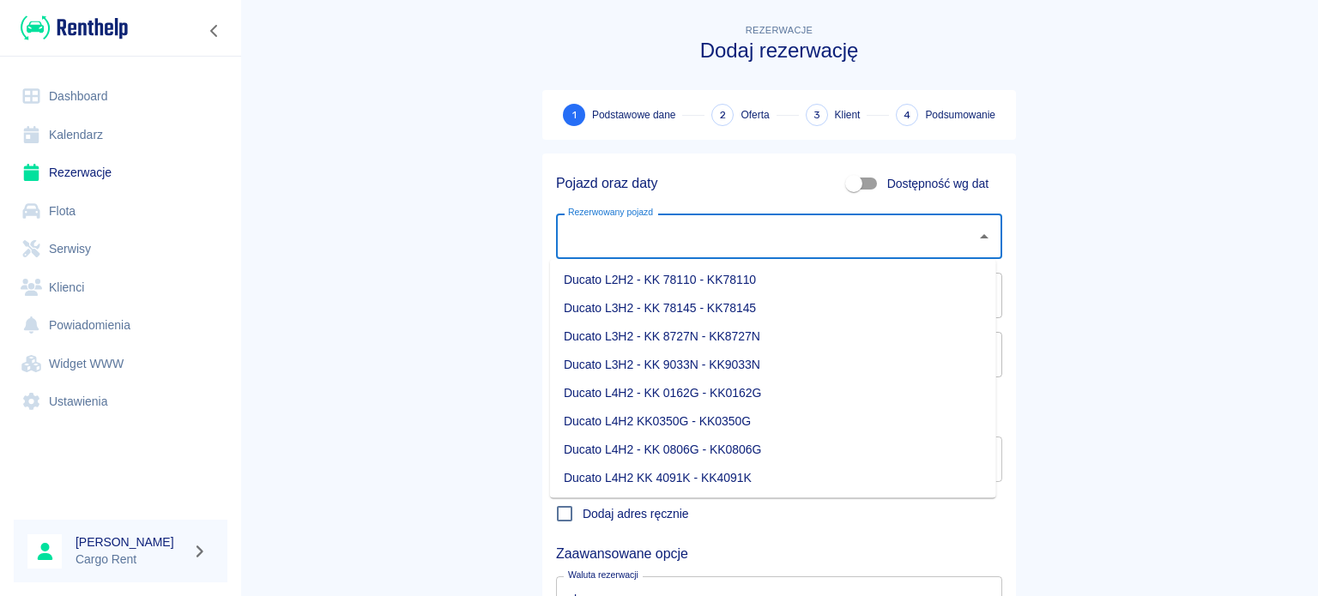
scroll to position [75, 0]
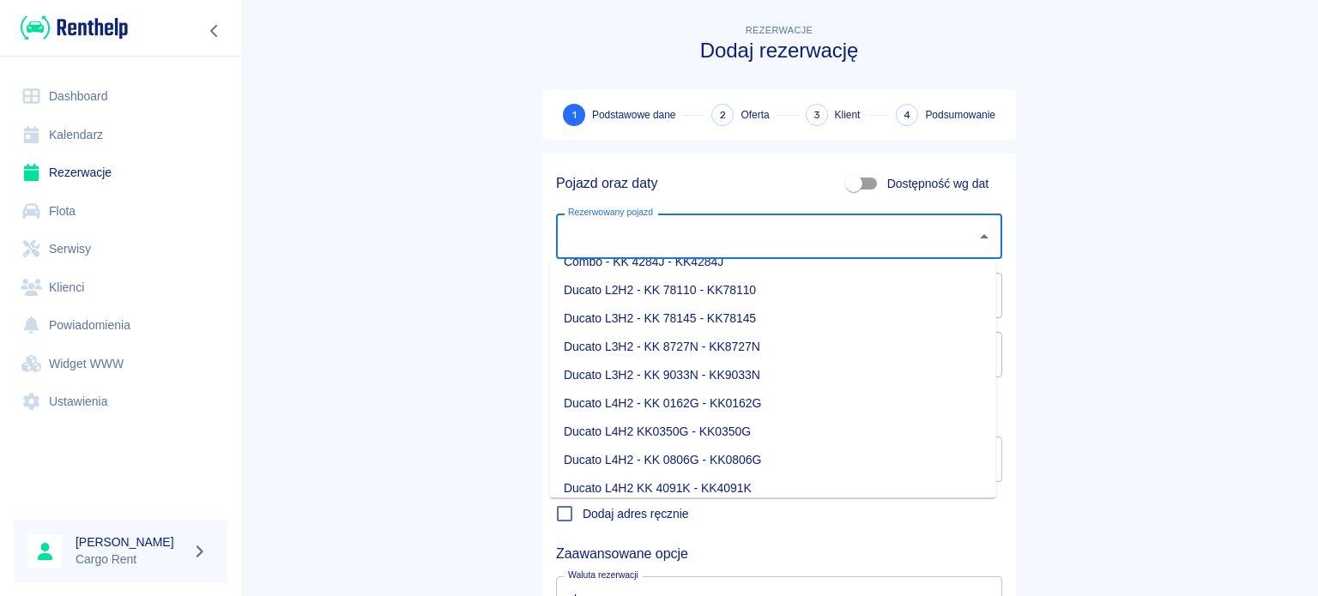
click at [718, 403] on li "Ducato L4H2 - KK 0162G - KK0162G" at bounding box center [773, 404] width 446 height 28
type input "Ducato L4H2 - KK 0162G - KK0162G"
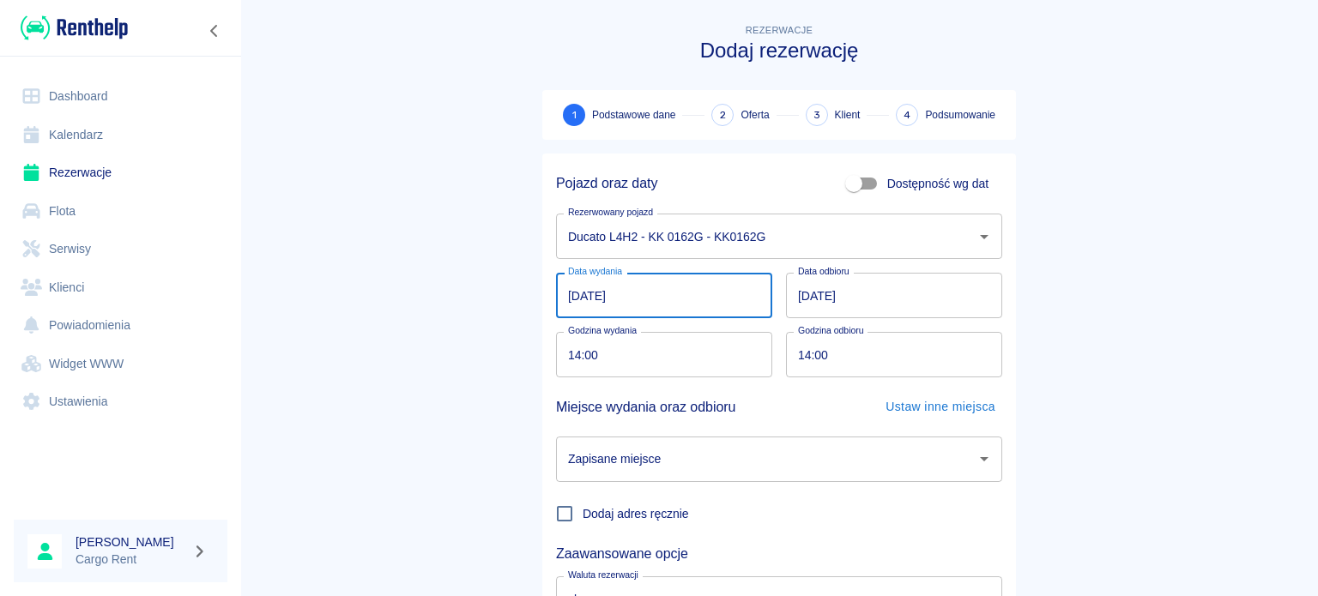
click at [570, 291] on input "[DATE]" at bounding box center [664, 295] width 216 height 45
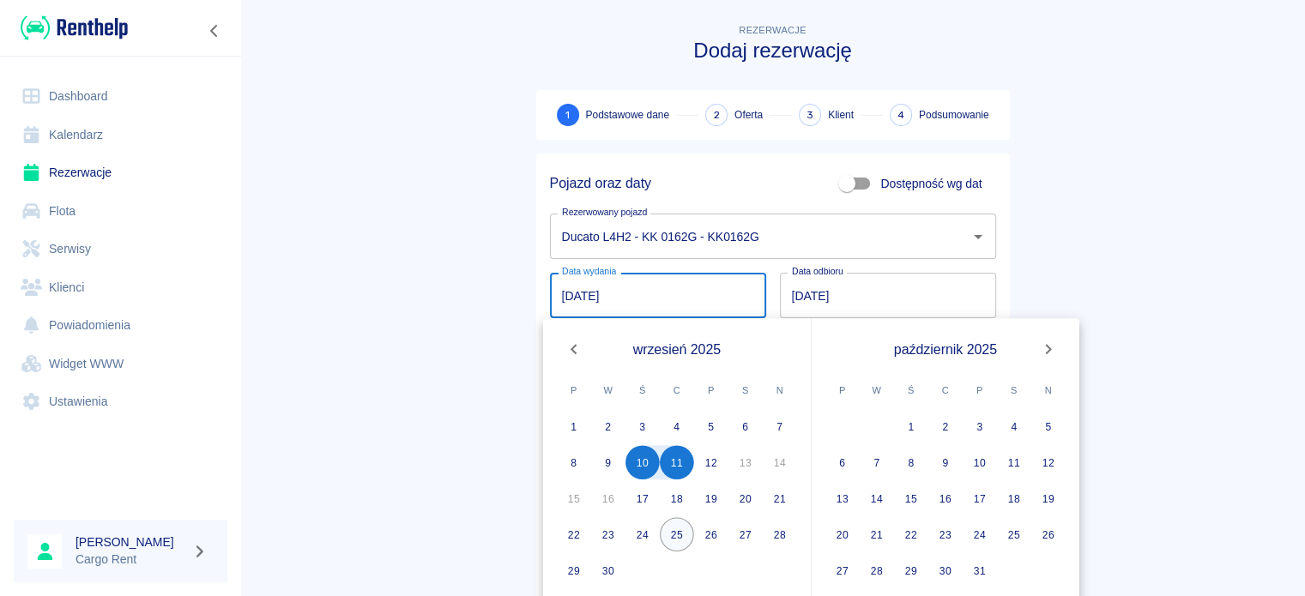
click at [674, 523] on button "25" at bounding box center [677, 534] width 34 height 34
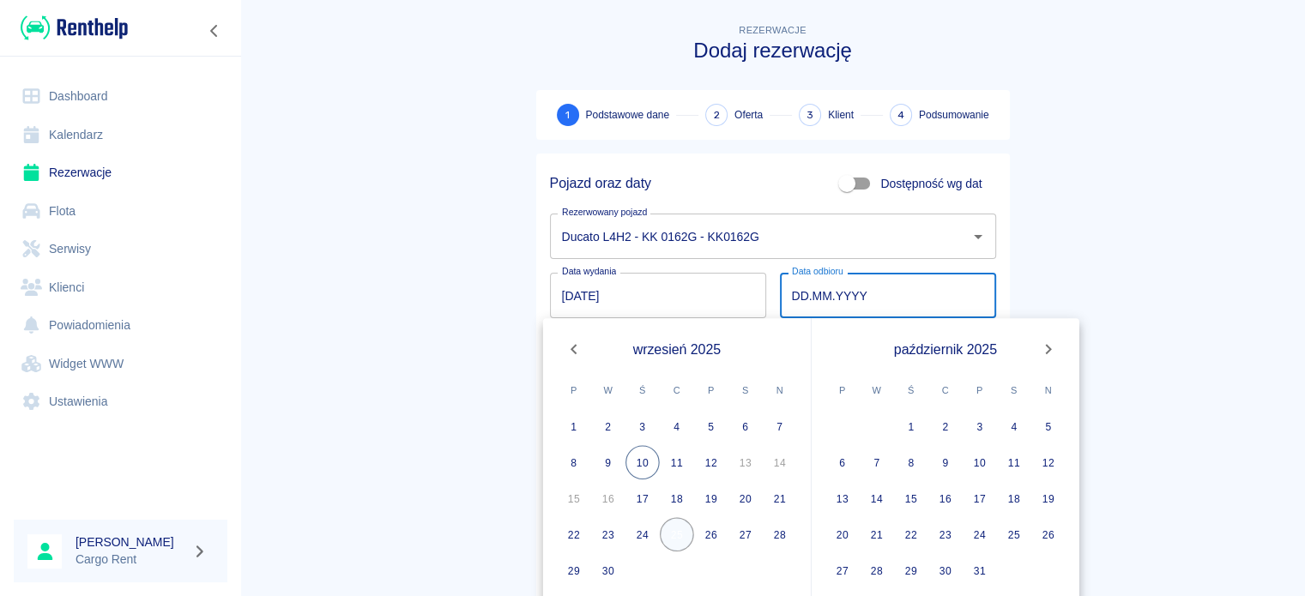
type input "[DATE]"
type input "DD.MM.YYYY"
click at [712, 528] on button "26" at bounding box center [711, 534] width 34 height 34
type input "[DATE]"
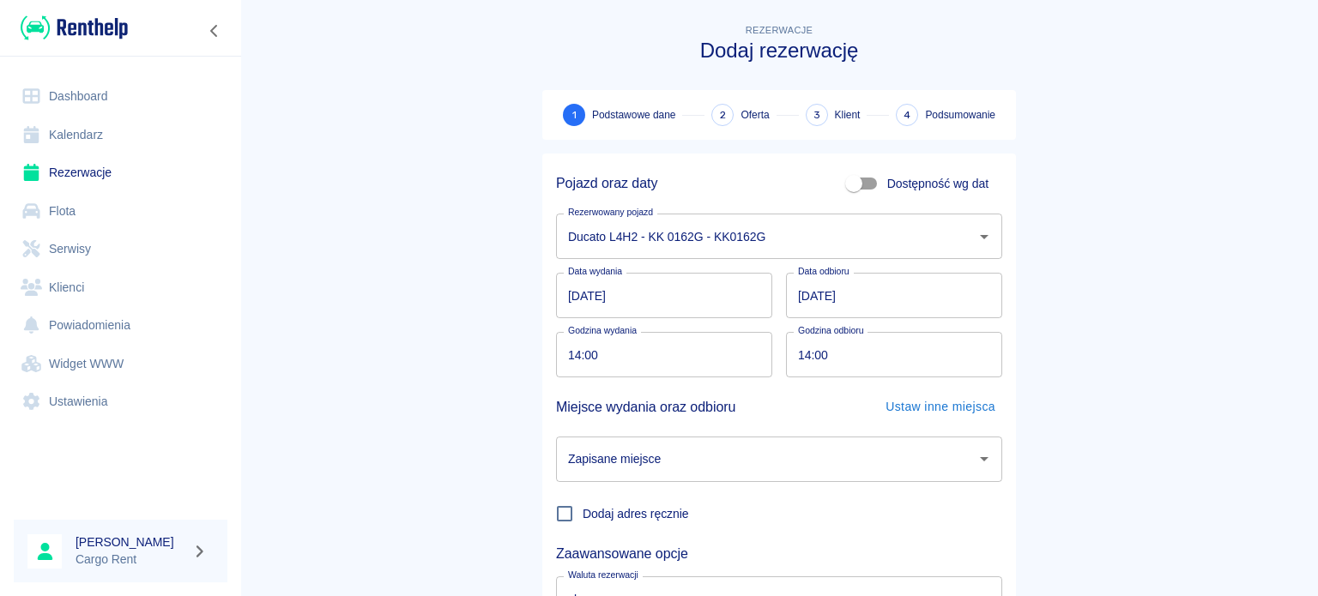
click at [568, 359] on input "14:00" at bounding box center [658, 354] width 204 height 45
type input "08:01"
type input "08:00"
click at [728, 457] on input "Zapisane miejsce" at bounding box center [766, 459] width 405 height 30
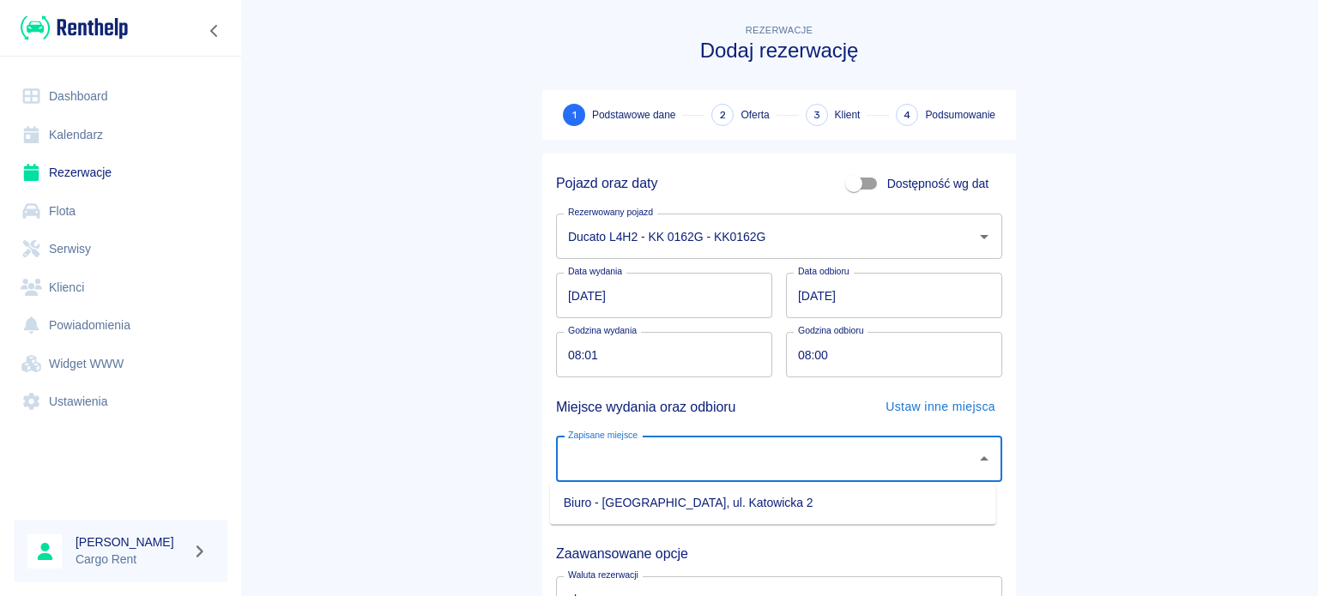
click at [728, 504] on li "Biuro - [GEOGRAPHIC_DATA], ul. Katowicka 2" at bounding box center [773, 503] width 446 height 28
type input "Biuro - [GEOGRAPHIC_DATA], ul. Katowicka 2"
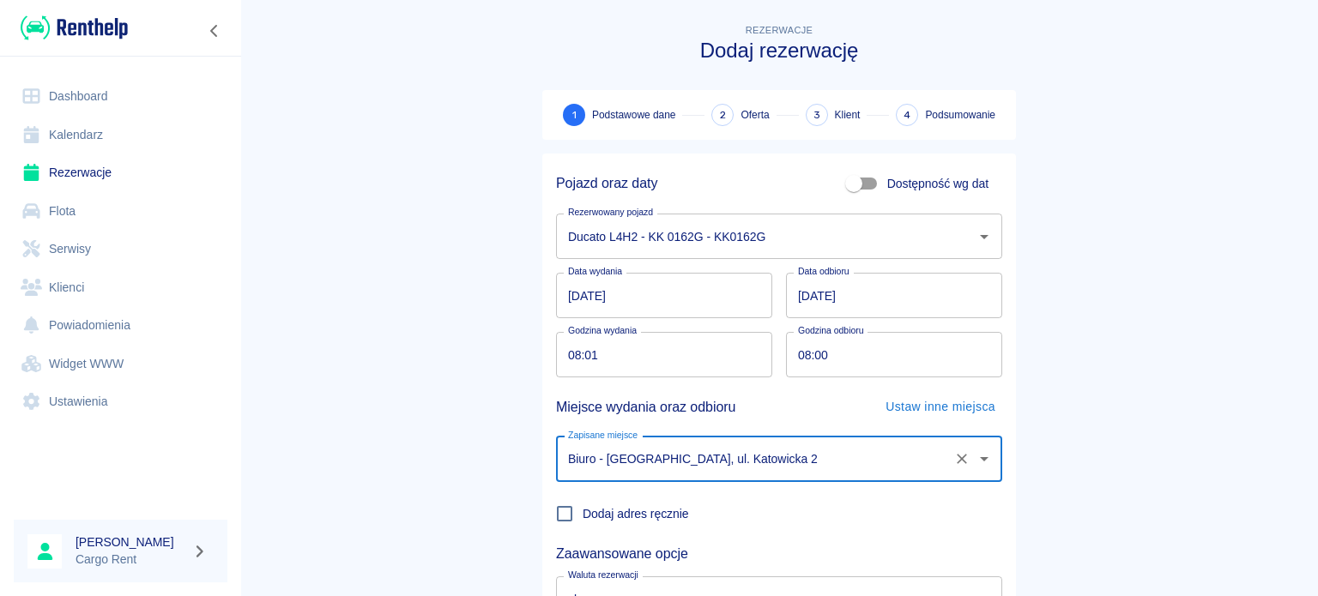
click at [1088, 502] on main "Rezerwacje Dodaj rezerwację 1 Podstawowe dane 2 Oferta 3 Klient 4 Podsumowanie …" at bounding box center [779, 358] width 1078 height 674
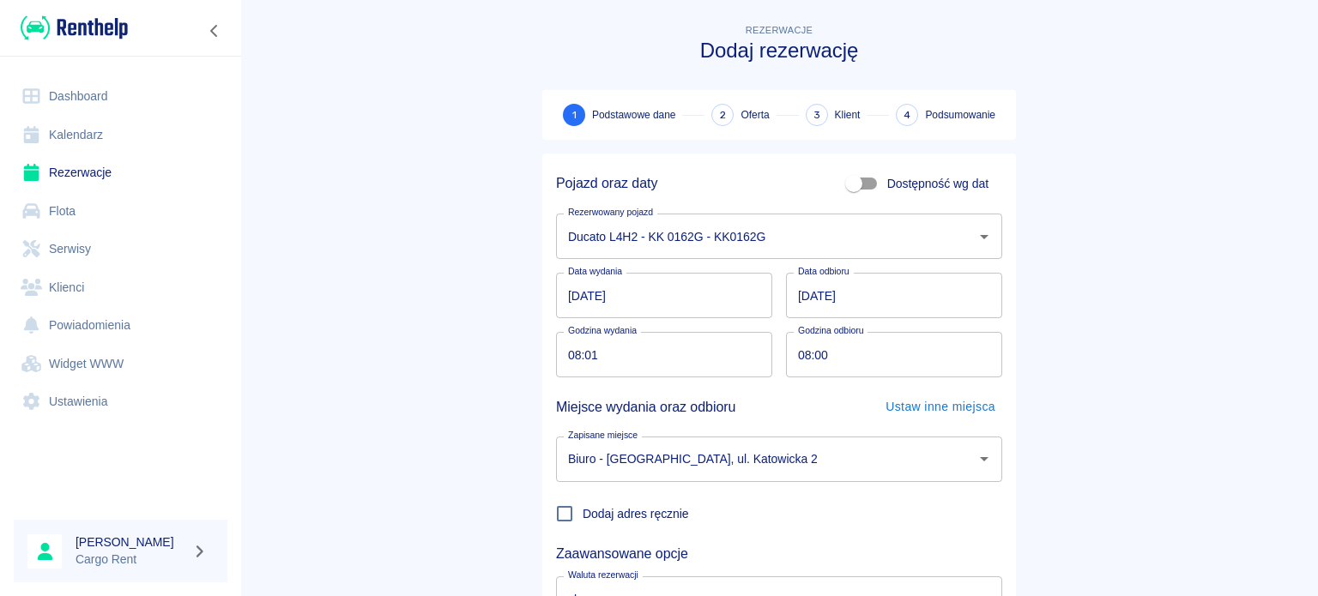
scroll to position [148, 0]
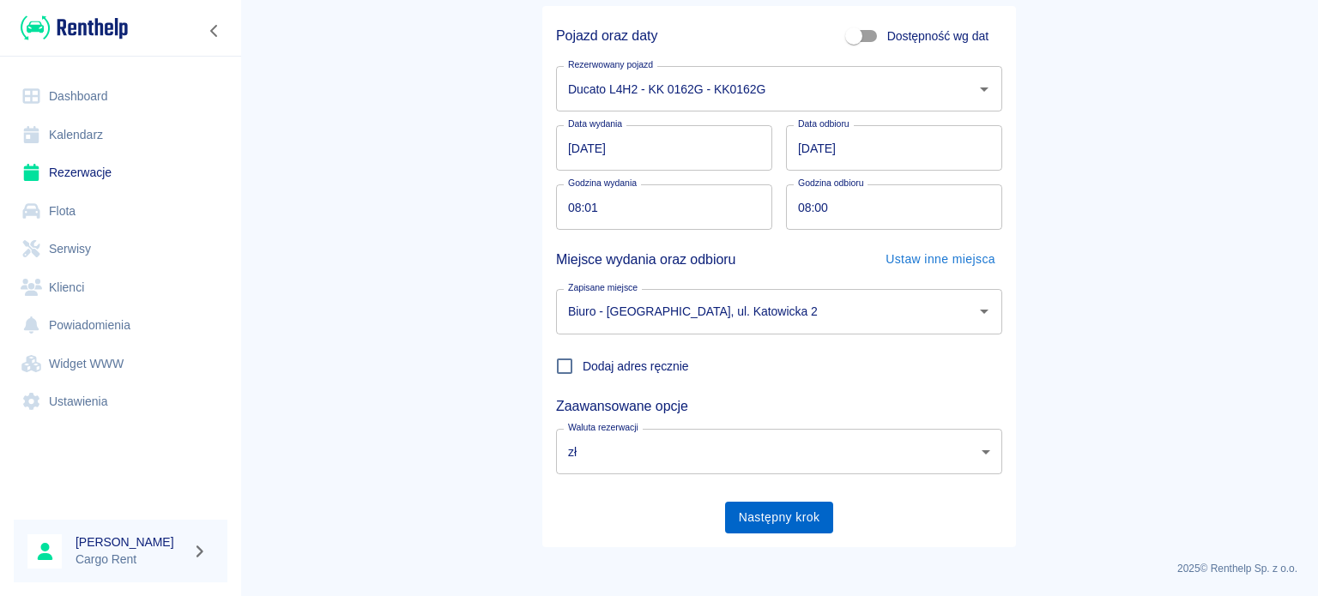
click at [807, 531] on button "Następny krok" at bounding box center [779, 518] width 109 height 32
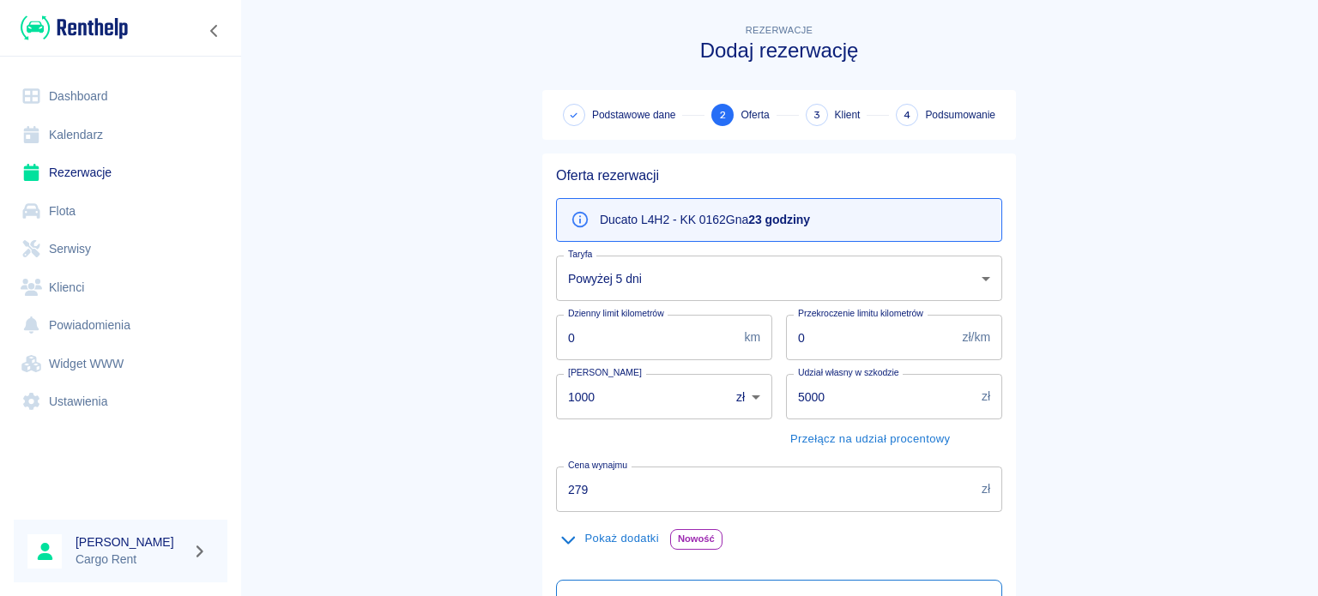
click at [748, 277] on body "Używamy plików Cookies, by zapewnić Ci najlepsze możliwe doświadczenie. Aby dow…" at bounding box center [659, 298] width 1318 height 596
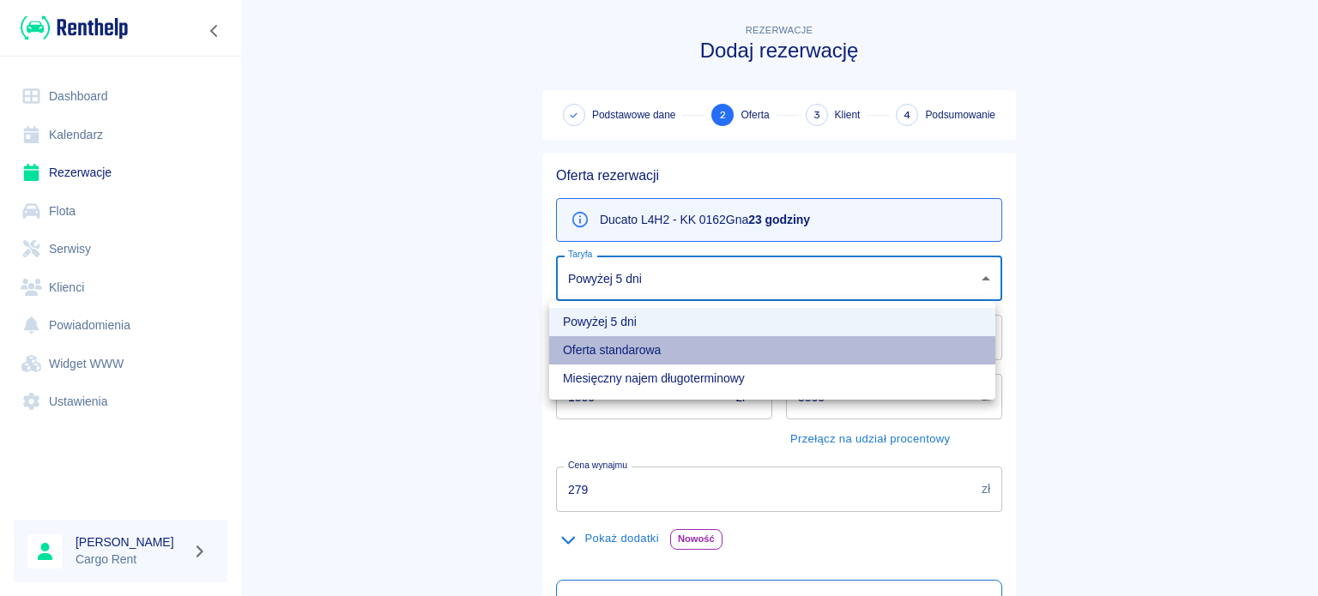
click at [697, 349] on li "Oferta standarowa" at bounding box center [772, 350] width 446 height 28
type input "9ca6d182-800d-499d-9d1e-8d3d0f6f90de"
type input "309"
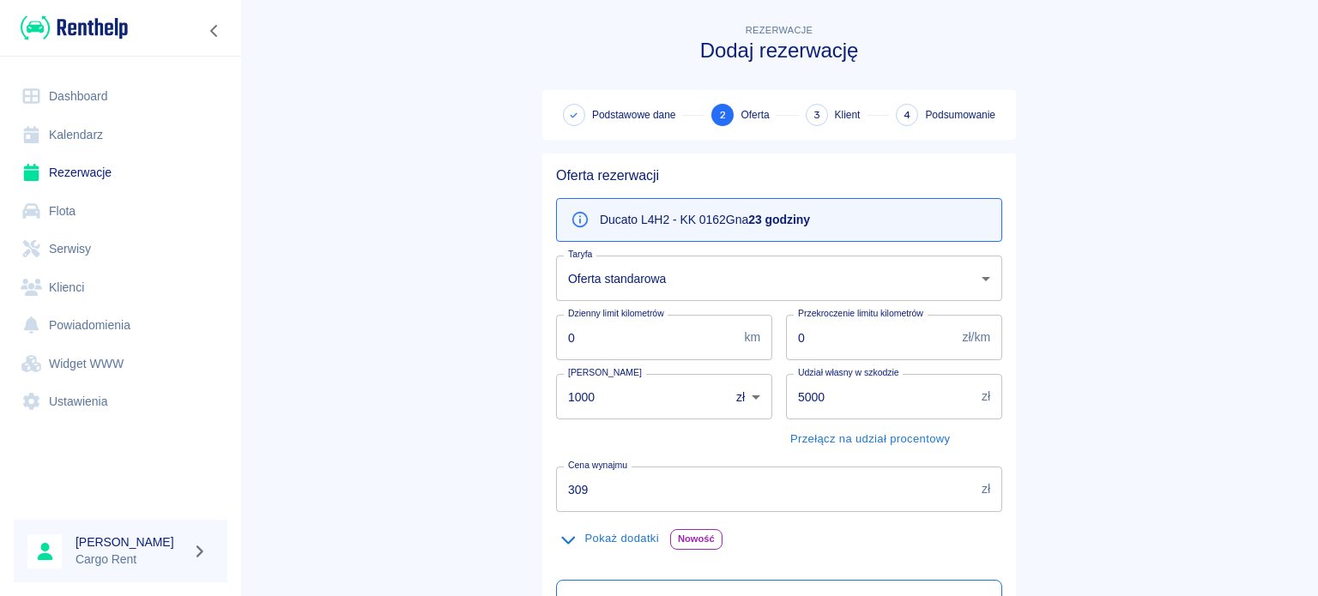
click at [443, 352] on main "Rezerwacje Dodaj rezerwację Podstawowe dane 2 Oferta 3 Klient 4 Podsumowanie Of…" at bounding box center [779, 435] width 1078 height 829
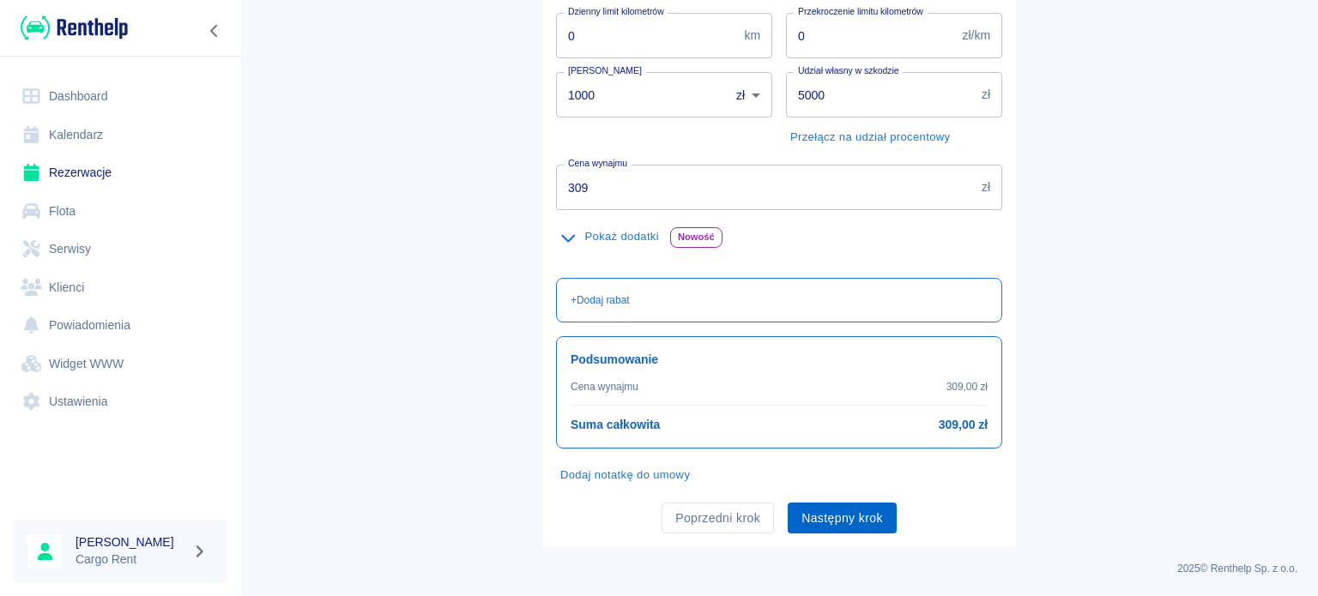
click at [855, 511] on button "Następny krok" at bounding box center [842, 519] width 109 height 32
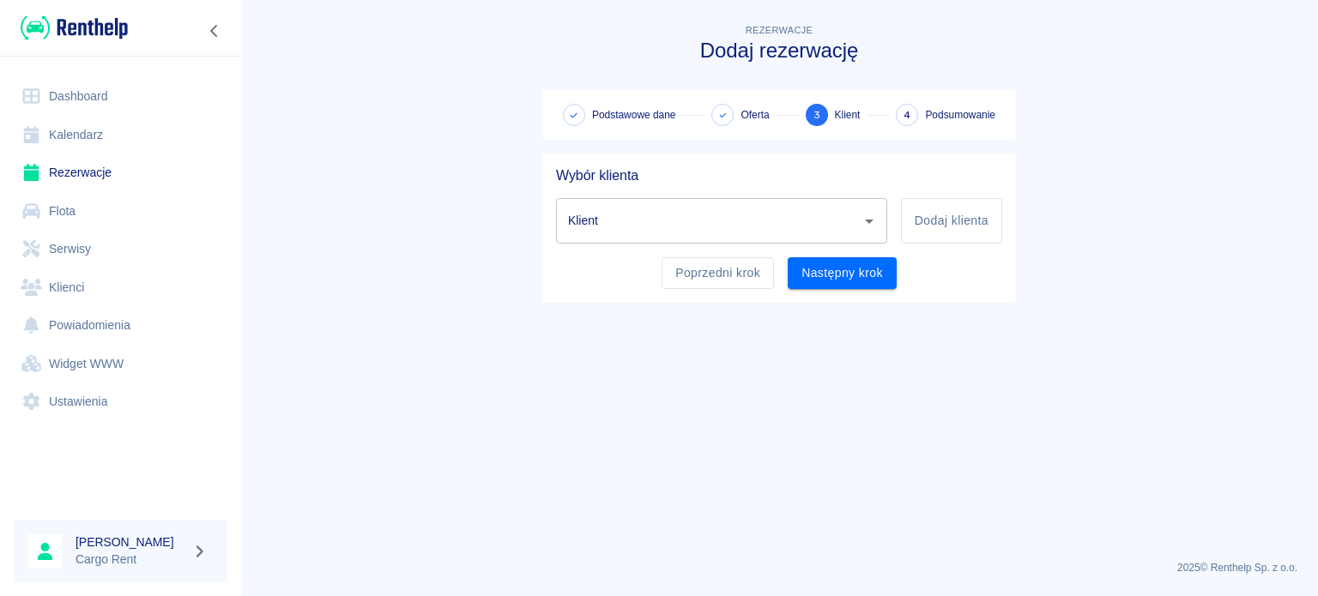
scroll to position [0, 0]
click at [758, 219] on input "Klient" at bounding box center [709, 221] width 290 height 30
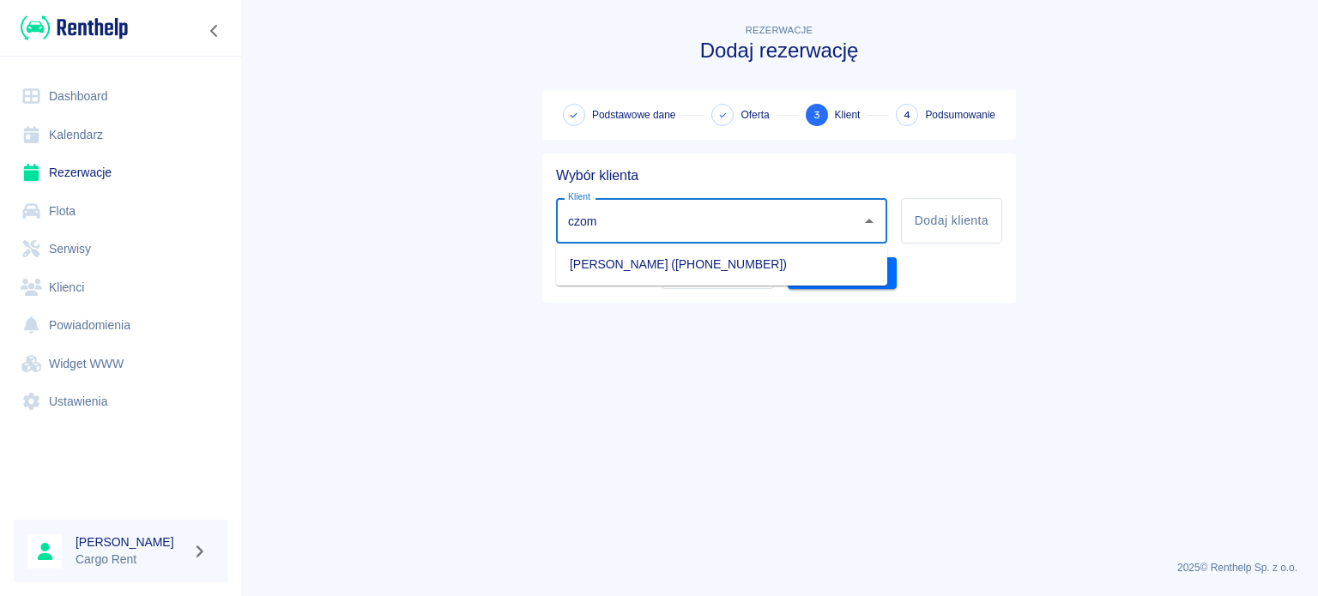
click at [734, 264] on li "[PERSON_NAME] ([PHONE_NUMBER])" at bounding box center [721, 265] width 331 height 28
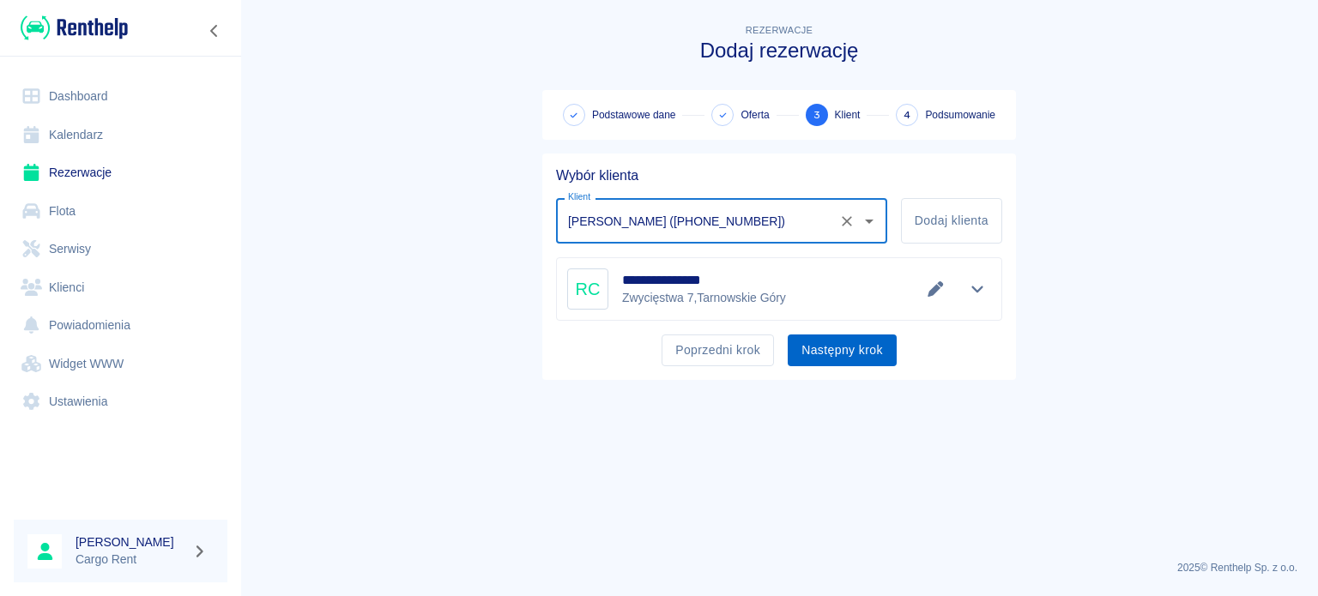
type input "[PERSON_NAME] ([PHONE_NUMBER])"
click at [830, 342] on button "Następny krok" at bounding box center [842, 351] width 109 height 32
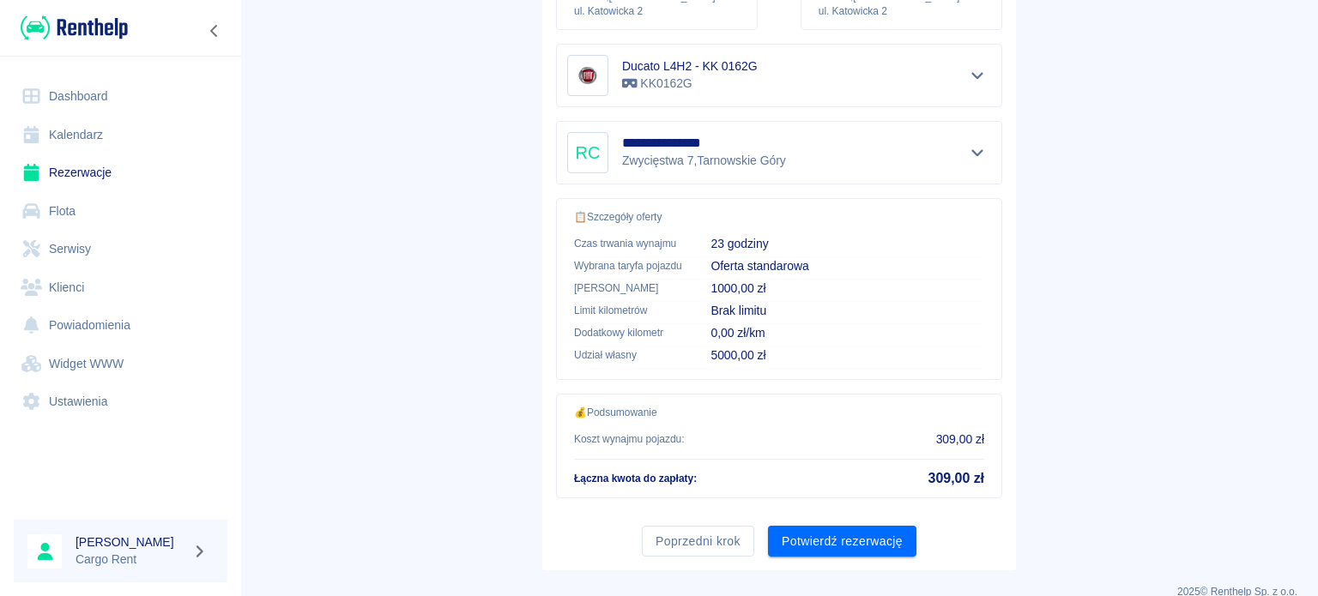
scroll to position [326, 0]
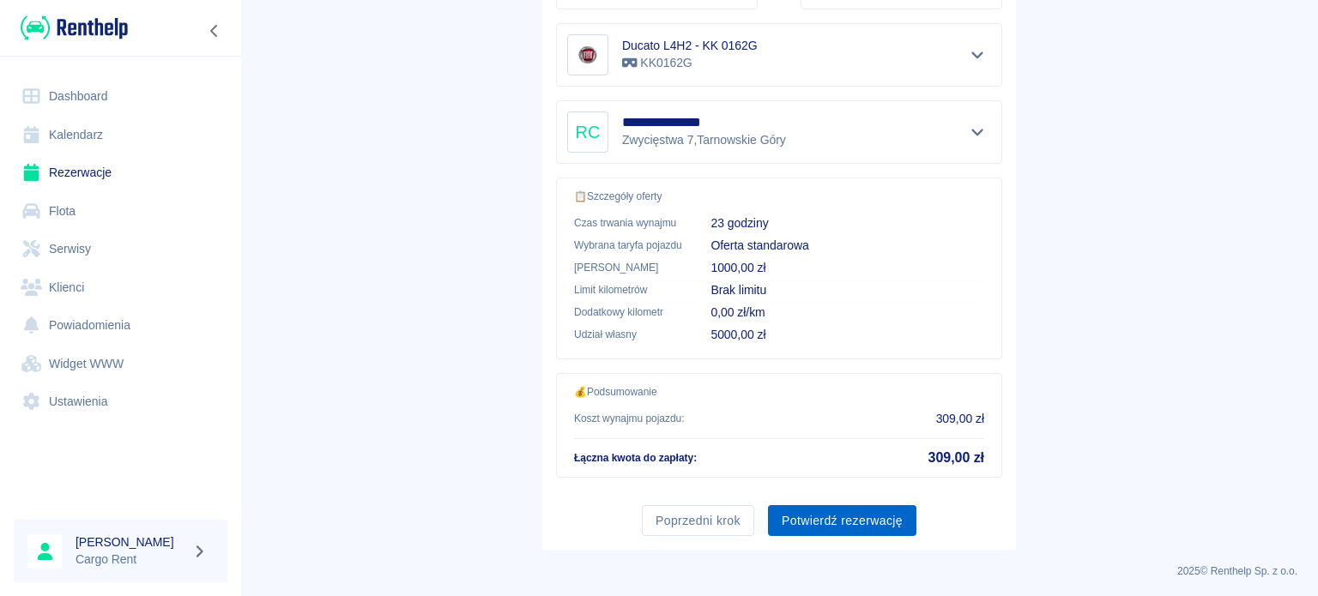
click at [873, 526] on button "Potwierdź rezerwację" at bounding box center [842, 521] width 148 height 32
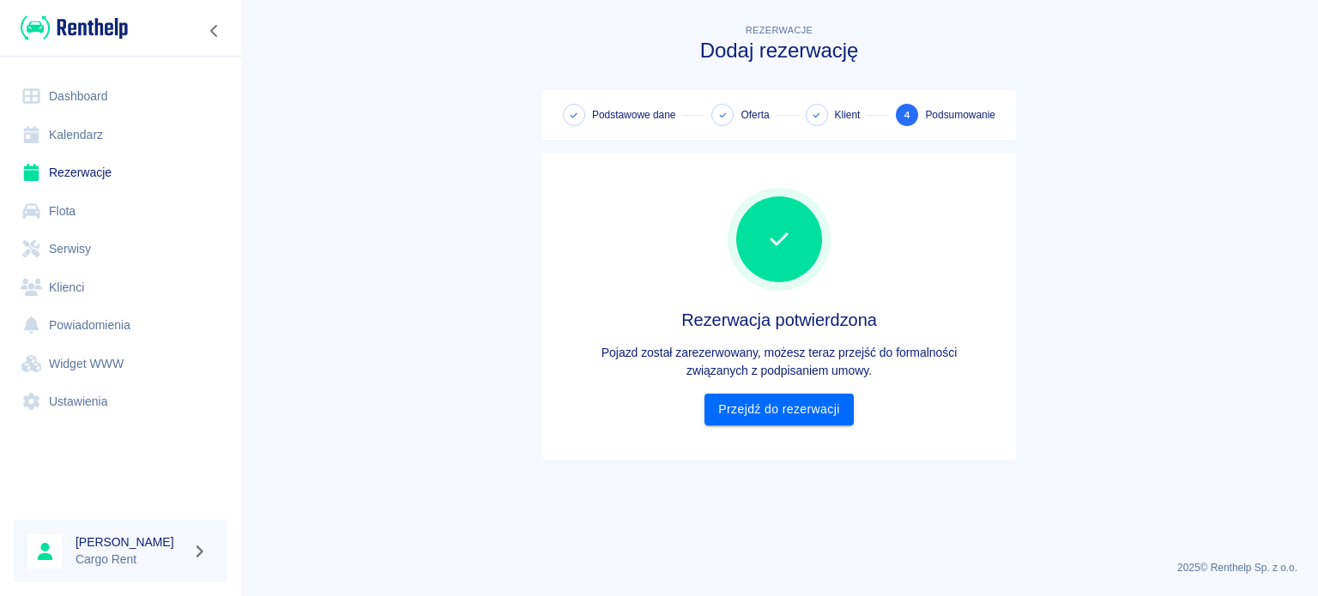
scroll to position [0, 0]
click at [815, 426] on div "Rezerwacja potwierdzona Pojazd został zarezerwowany, możesz teraz przejść do fo…" at bounding box center [779, 306] width 446 height 279
click at [818, 412] on link "Przejdź do rezerwacji" at bounding box center [778, 410] width 148 height 32
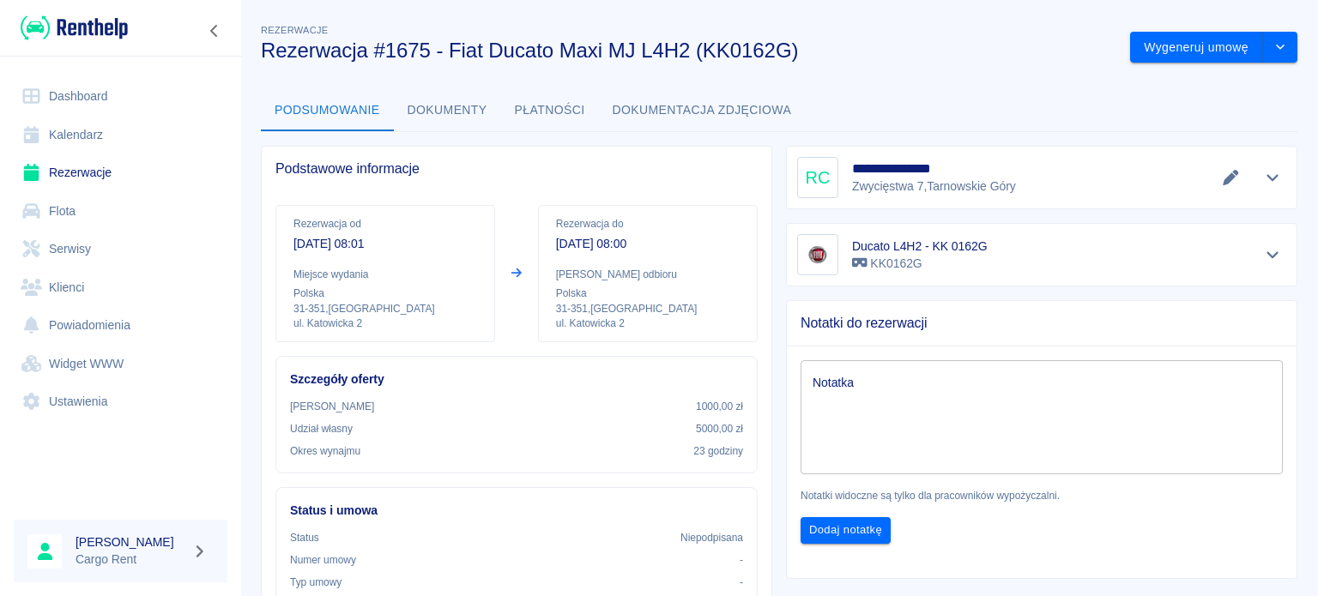
click at [86, 118] on link "Kalendarz" at bounding box center [121, 135] width 214 height 39
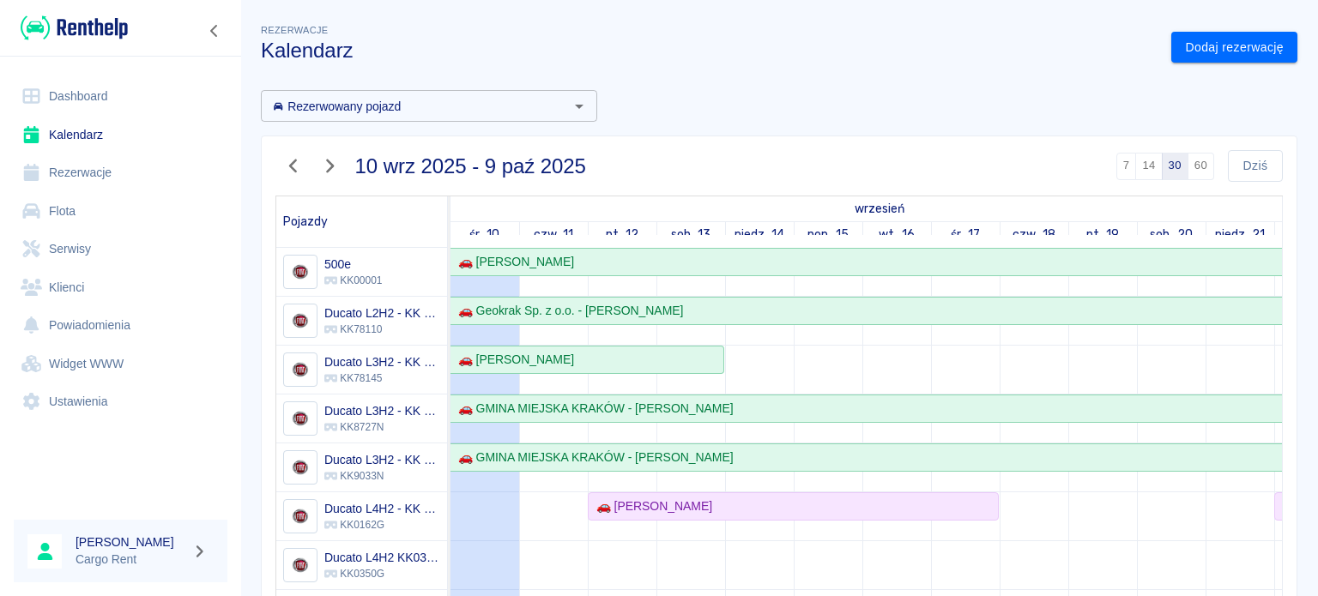
scroll to position [157, 0]
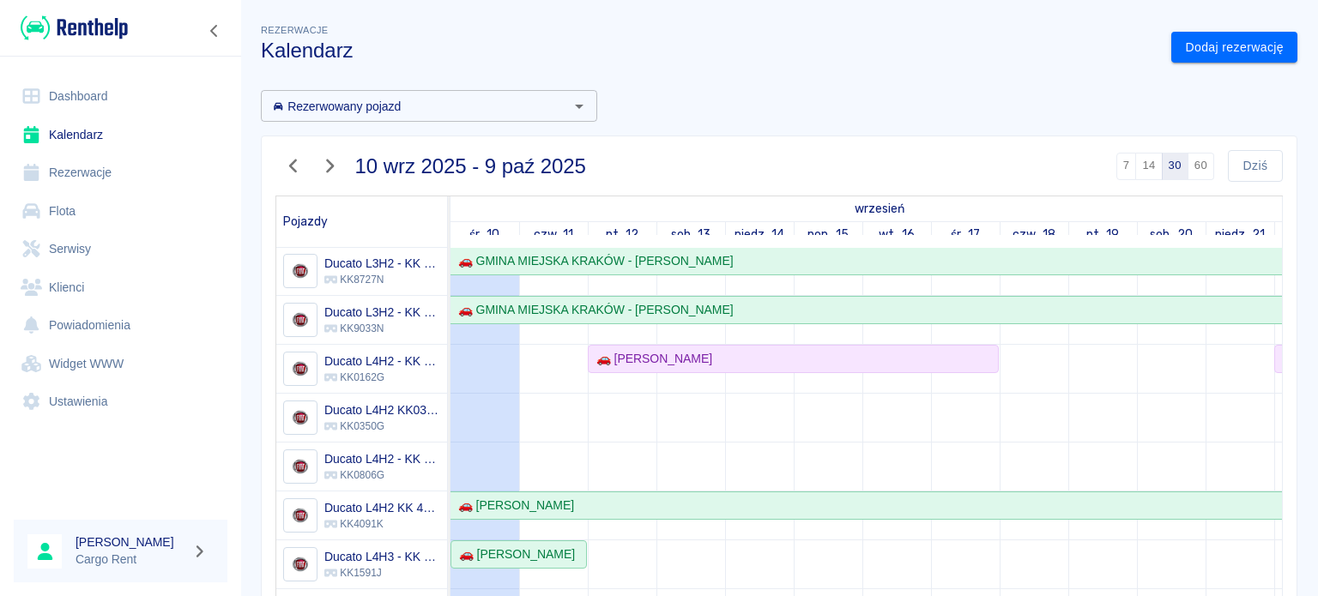
click at [112, 38] on img at bounding box center [74, 28] width 107 height 28
